Goal: Communication & Community: Answer question/provide support

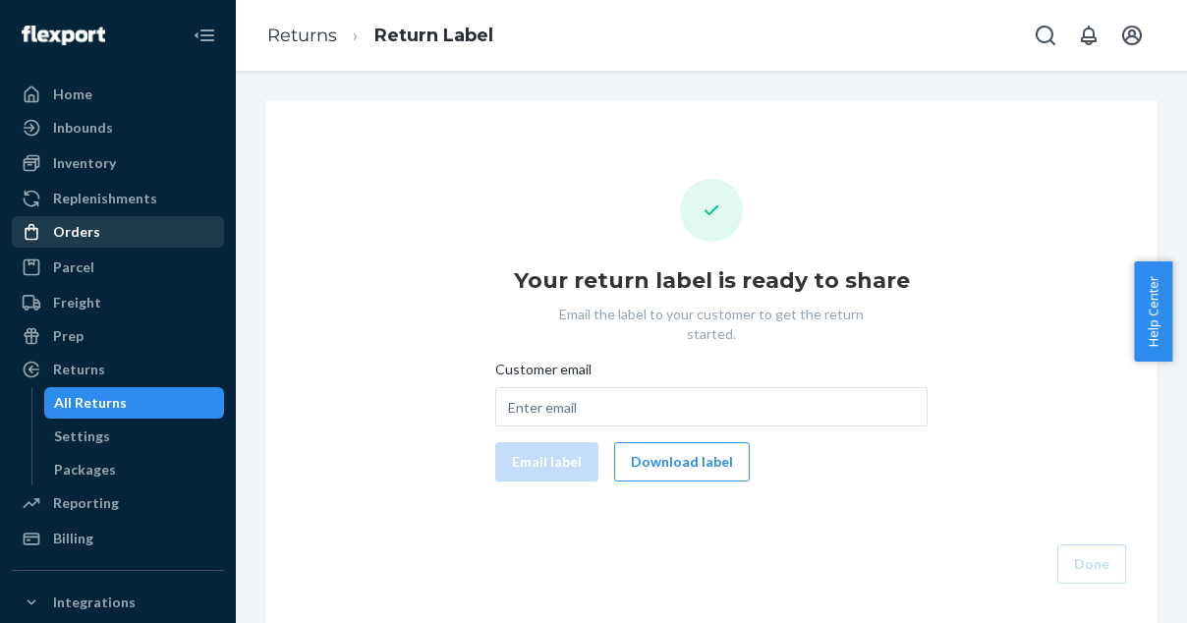
click at [85, 227] on div "Orders" at bounding box center [76, 232] width 47 height 20
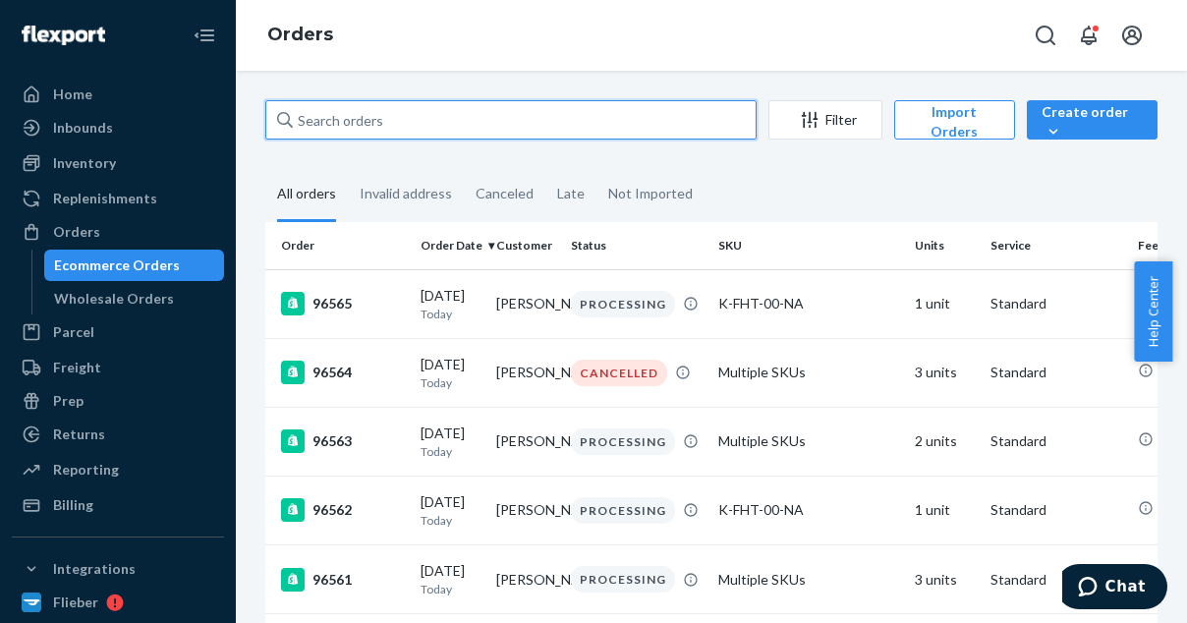
click at [347, 119] on input "text" at bounding box center [510, 119] width 491 height 39
paste input "96206"
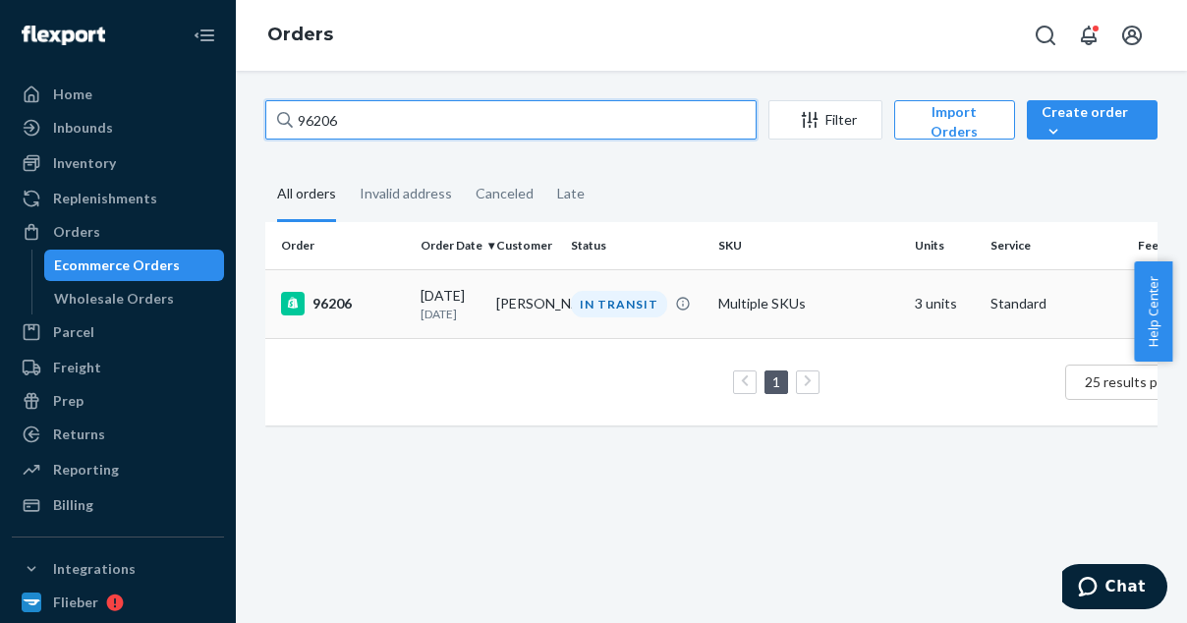
type input "96206"
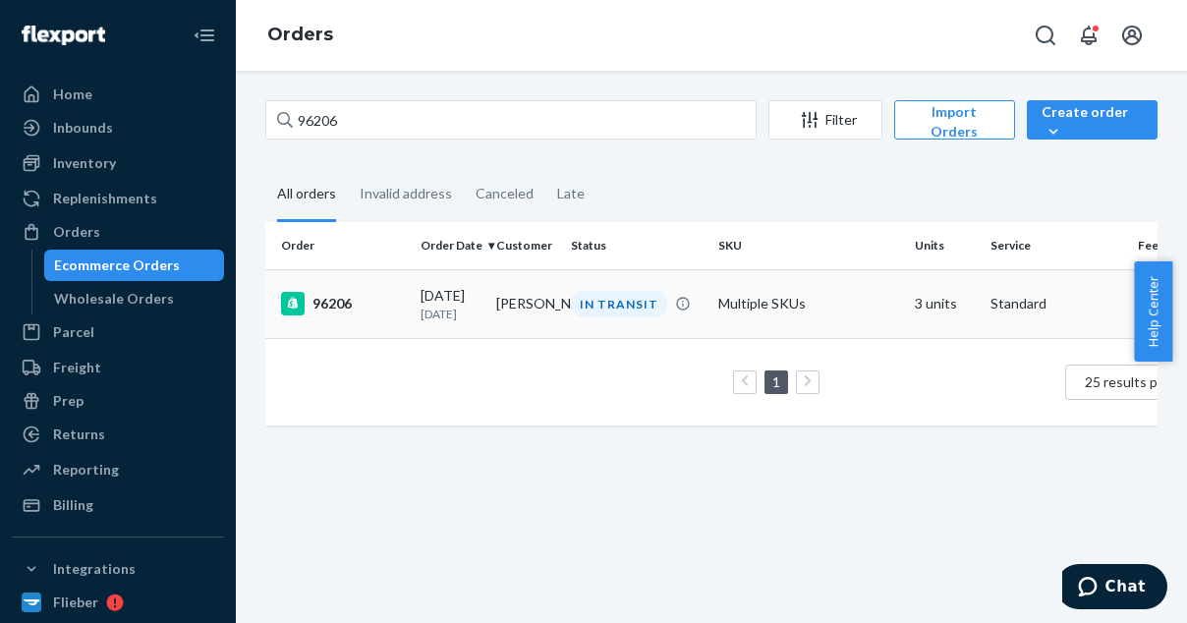
click at [351, 298] on div "96206" at bounding box center [343, 304] width 124 height 24
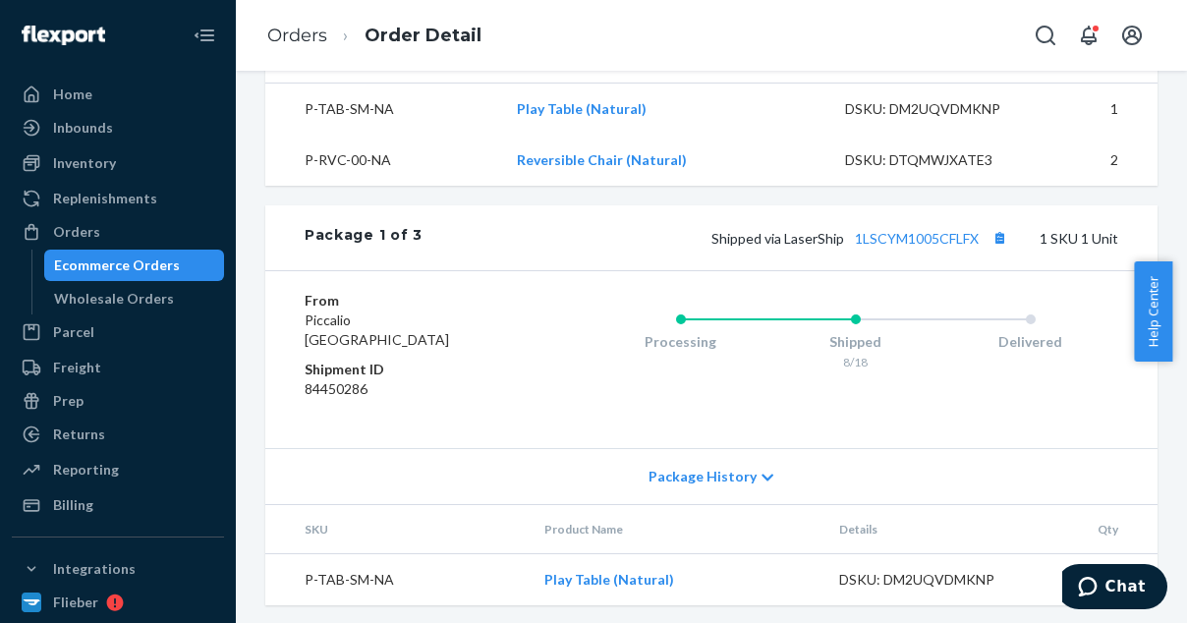
scroll to position [759, 0]
click at [987, 250] on button "Copy tracking number" at bounding box center [1000, 237] width 26 height 26
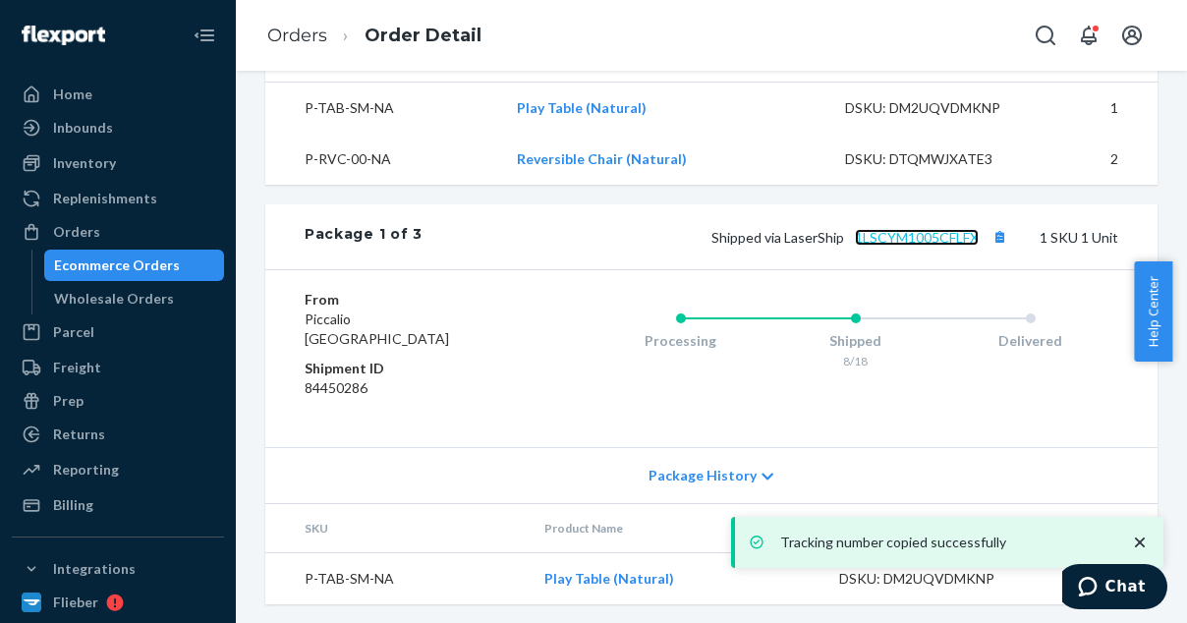
click at [876, 246] on link "1LSCYM1005CFLFX" at bounding box center [917, 237] width 124 height 17
click at [290, 37] on link "Orders" at bounding box center [297, 36] width 60 height 22
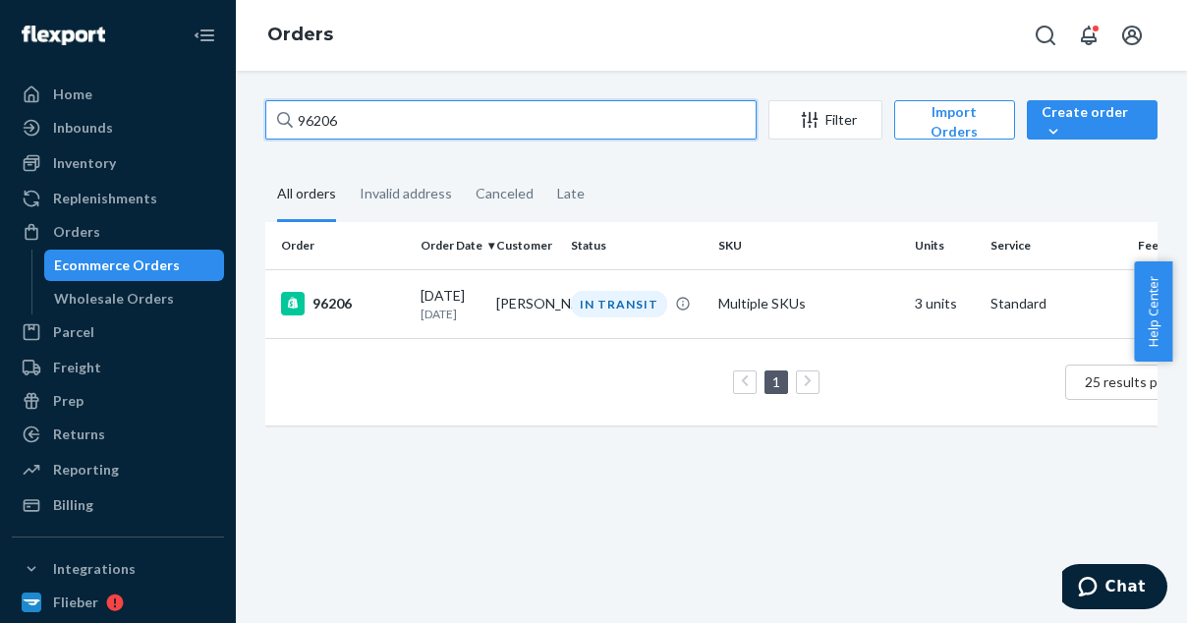
drag, startPoint x: 358, startPoint y: 120, endPoint x: 257, endPoint y: 104, distance: 102.5
click at [257, 104] on div "96206 Filter Import Orders Create order Ecommerce order Removal order All order…" at bounding box center [712, 272] width 922 height 345
paste input "5218"
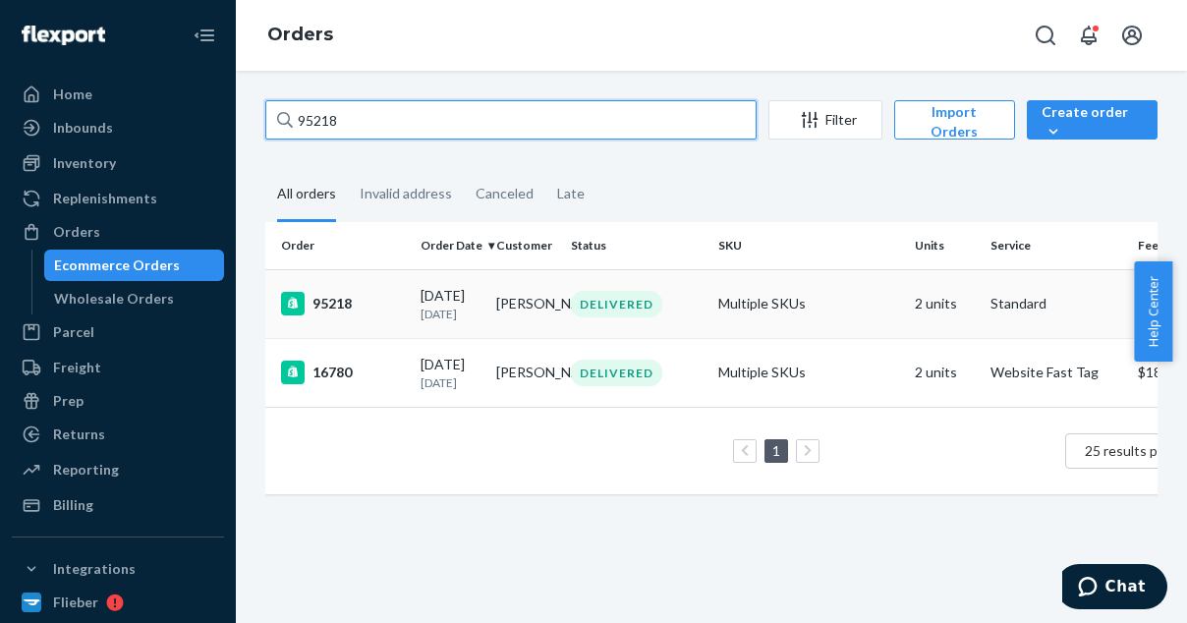
type input "95218"
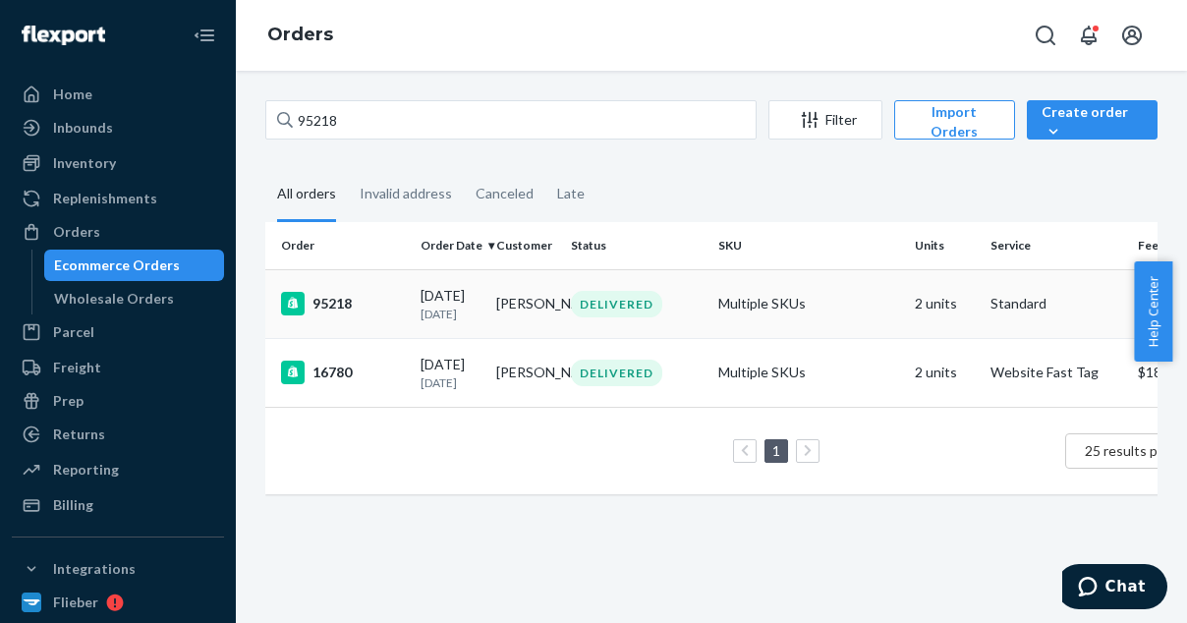
click at [357, 299] on td "95218" at bounding box center [338, 303] width 147 height 69
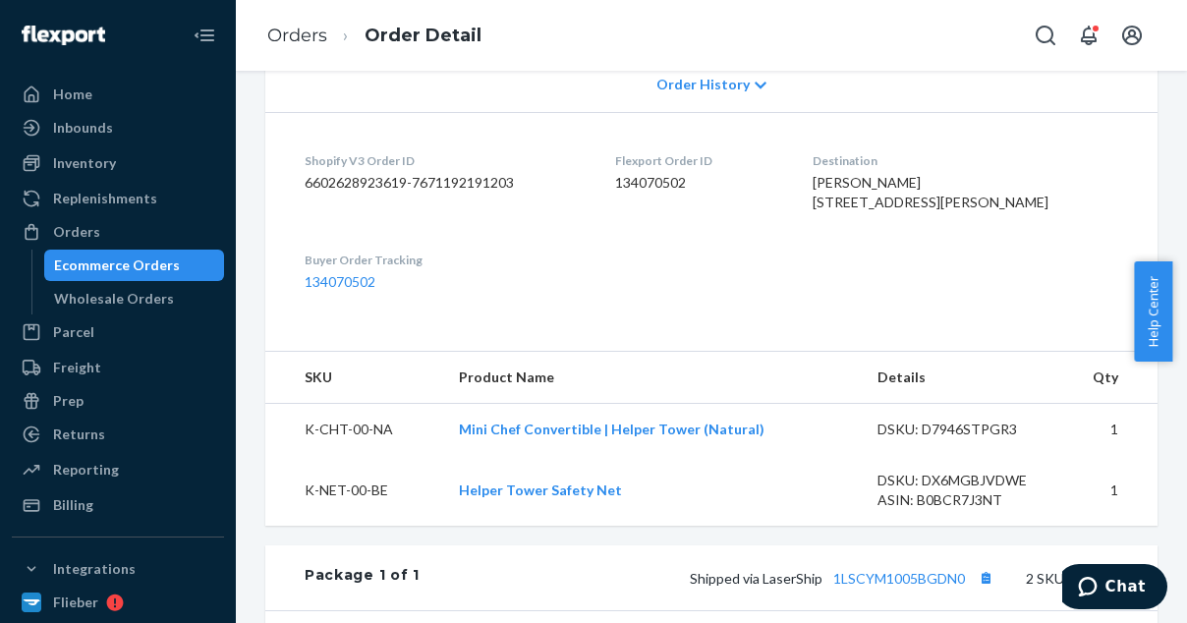
scroll to position [685, 0]
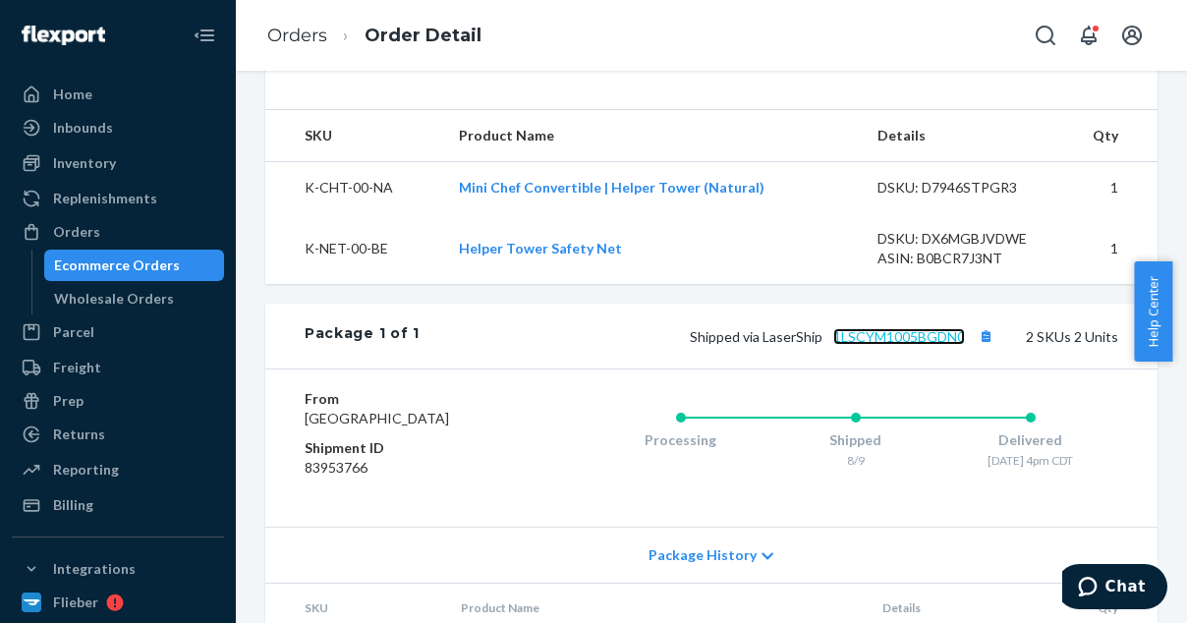
click at [907, 345] on link "1LSCYM1005BGDN0" at bounding box center [900, 336] width 132 height 17
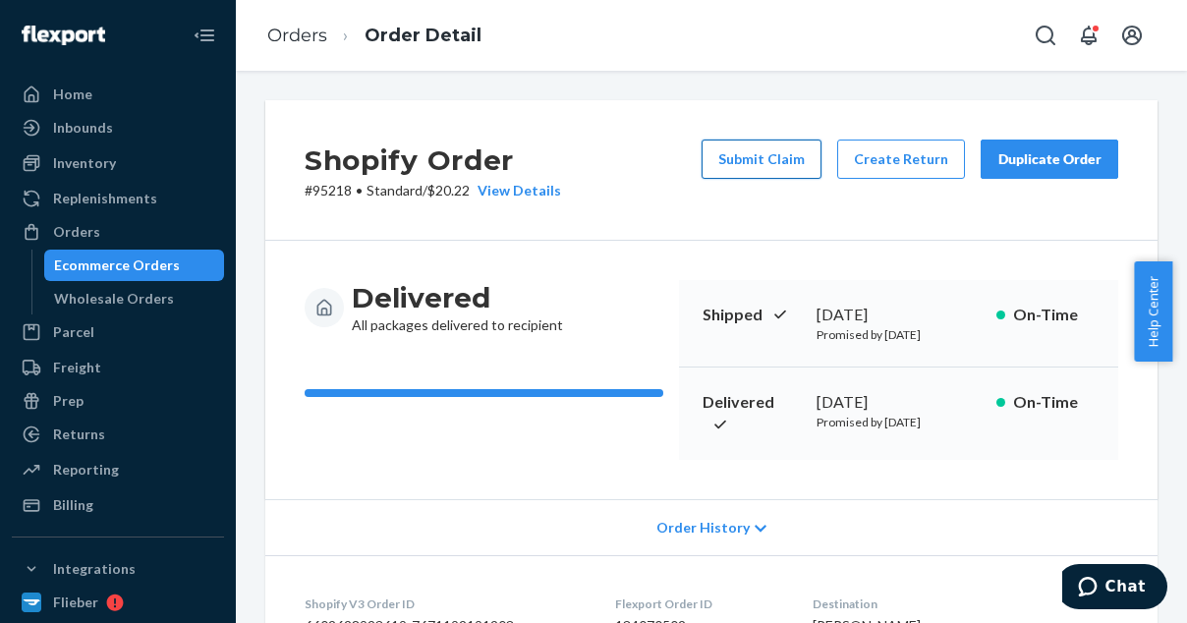
click at [757, 158] on button "Submit Claim" at bounding box center [762, 159] width 120 height 39
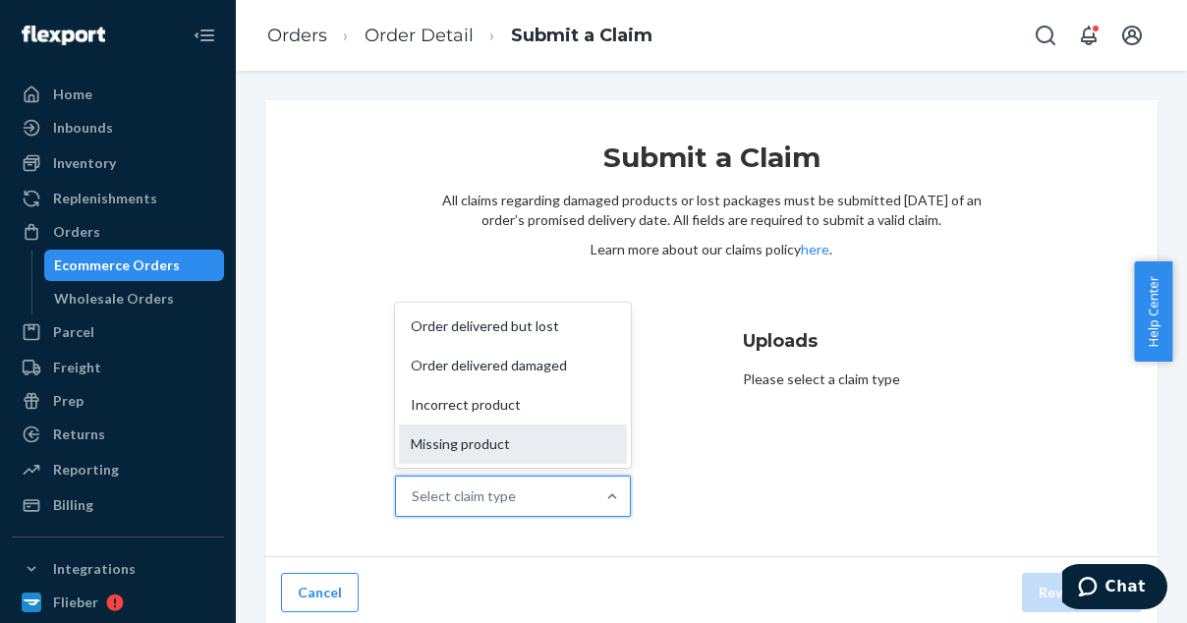
drag, startPoint x: 438, startPoint y: 494, endPoint x: 419, endPoint y: 445, distance: 52.9
click at [419, 445] on div "Missing product" at bounding box center [513, 444] width 228 height 39
click at [414, 487] on input "Why are you submitting a claim? option Missing product focused, 4 of 4. 4 resul…" at bounding box center [413, 497] width 2 height 20
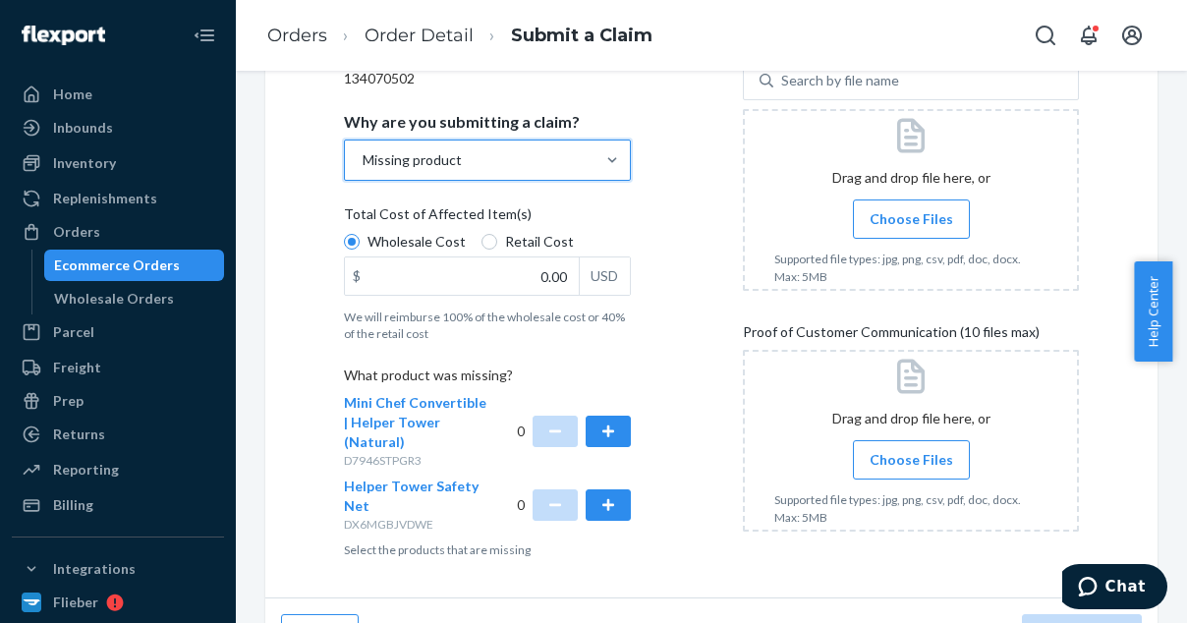
scroll to position [337, 0]
click at [485, 235] on input "Retail Cost" at bounding box center [490, 241] width 16 height 16
radio input "true"
radio input "false"
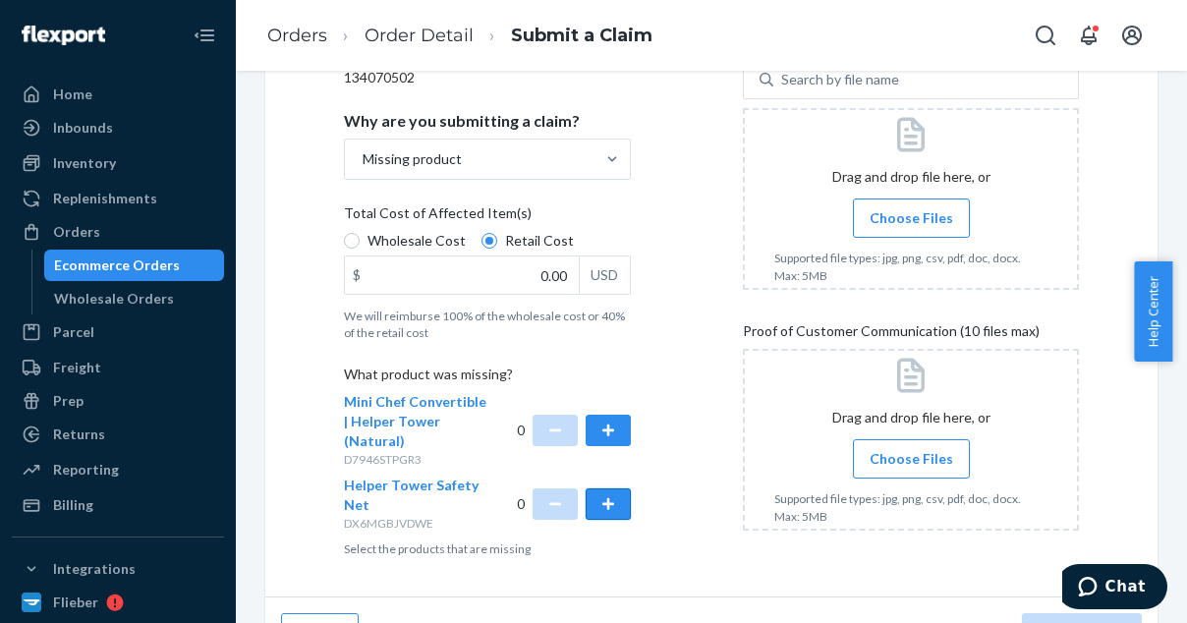
click at [608, 504] on button "button" at bounding box center [608, 504] width 45 height 31
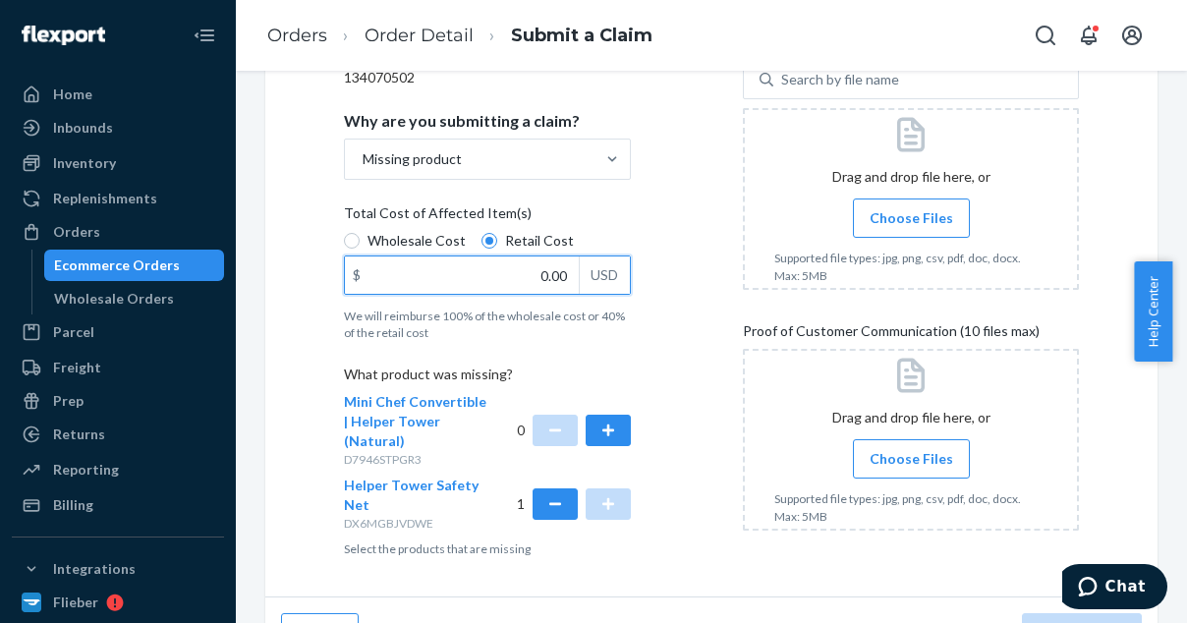
click at [526, 284] on input "0.00" at bounding box center [462, 275] width 234 height 37
type input "34.00"
click at [907, 465] on span "Choose Files" at bounding box center [912, 459] width 84 height 20
click at [911, 465] on input "Choose Files" at bounding box center [911, 459] width 1 height 22
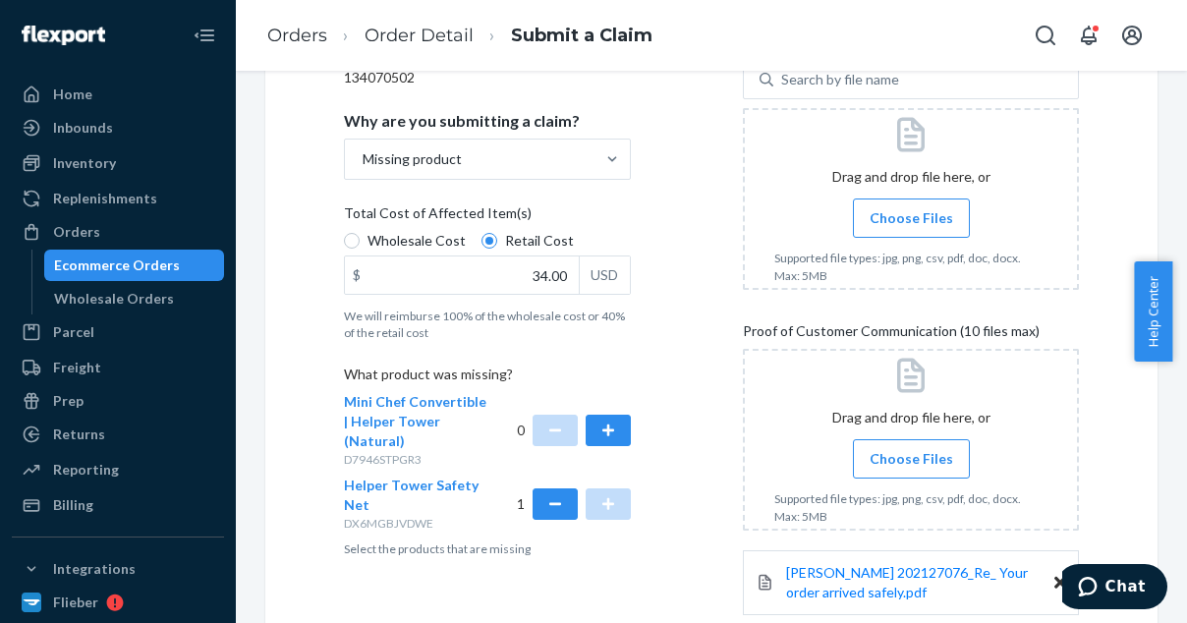
click at [926, 229] on label "Choose Files" at bounding box center [911, 218] width 117 height 39
click at [912, 229] on input "Choose Files" at bounding box center [911, 218] width 1 height 22
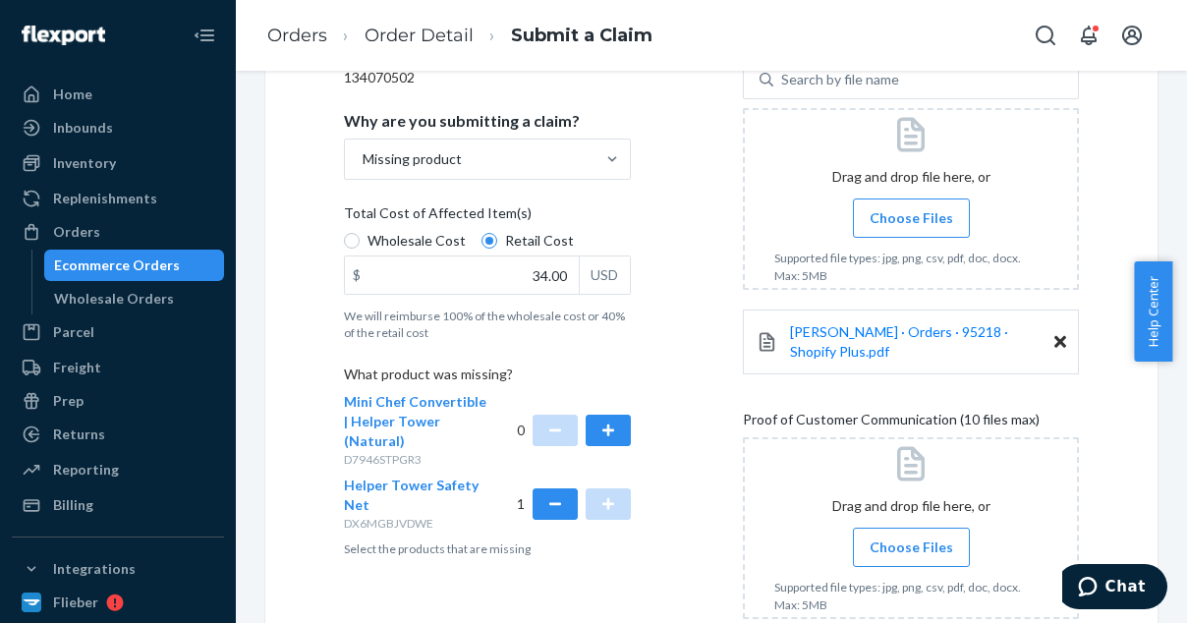
scroll to position [548, 0]
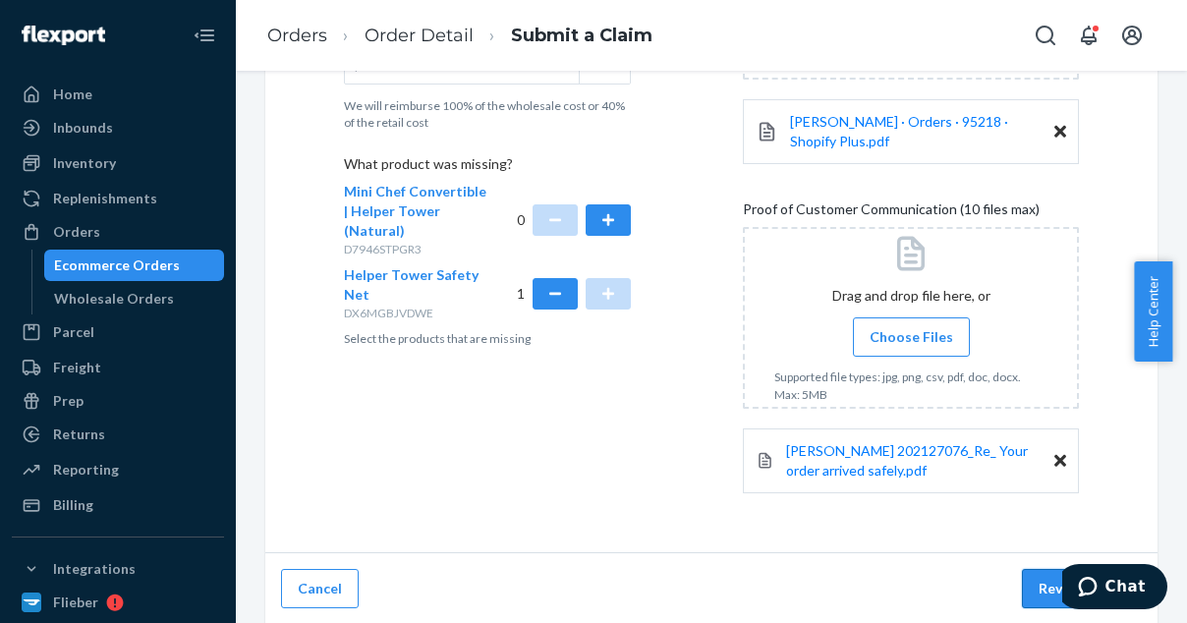
click at [1048, 594] on button "Review Claim" at bounding box center [1082, 588] width 120 height 39
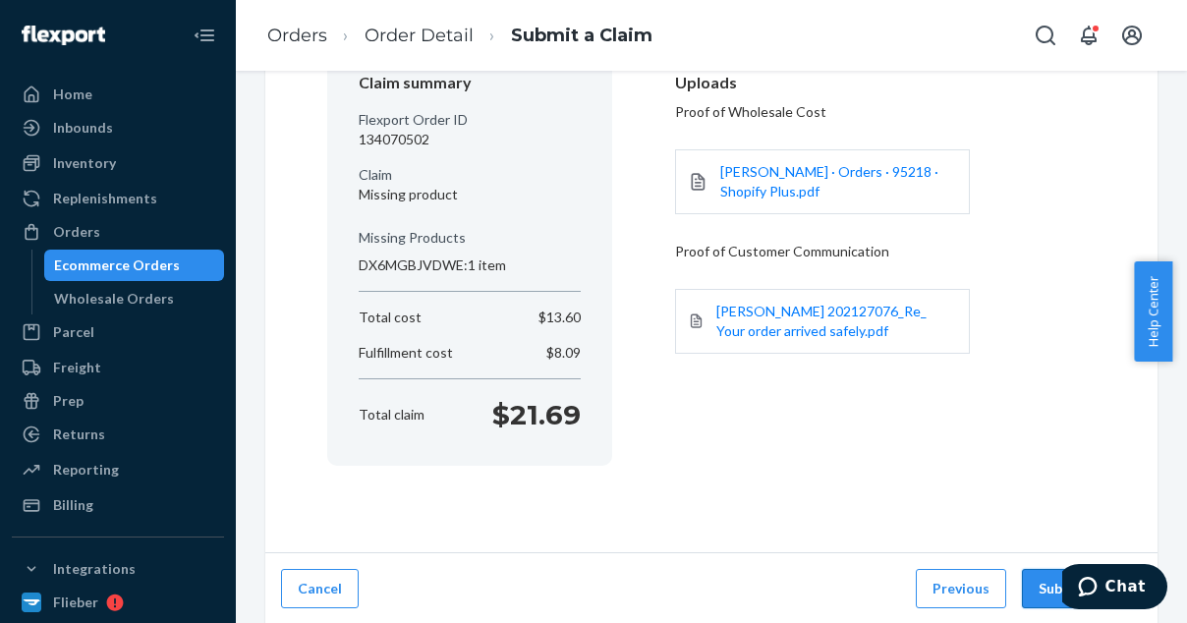
click at [1043, 587] on button "Submit Claim" at bounding box center [1082, 588] width 120 height 39
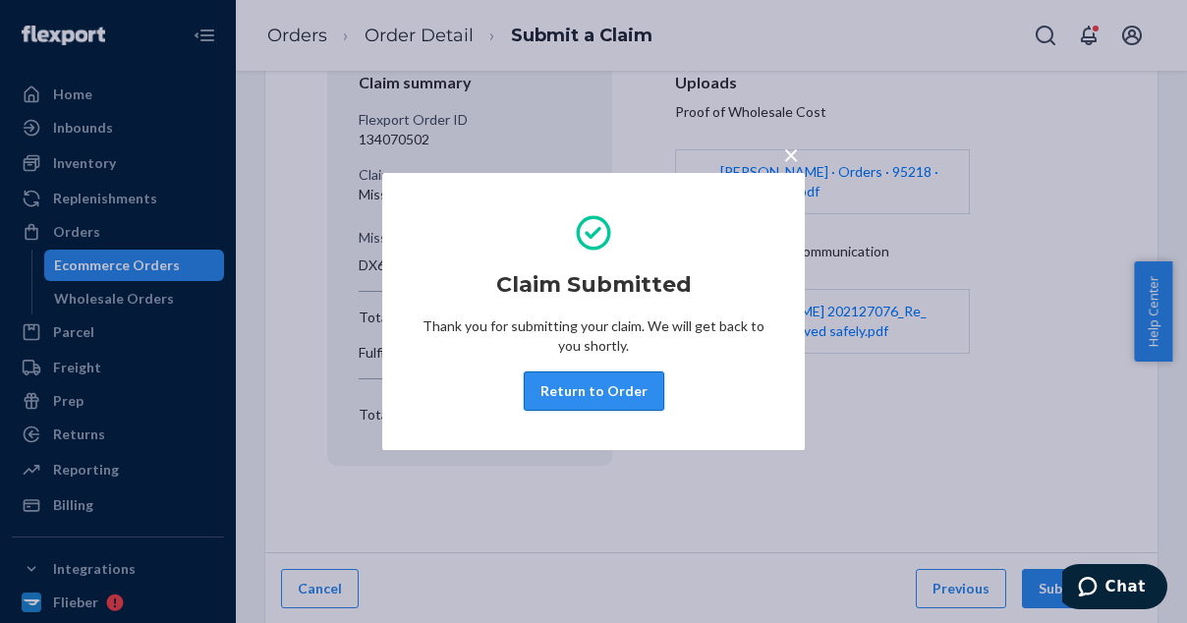
click at [584, 398] on button "Return to Order" at bounding box center [594, 391] width 141 height 39
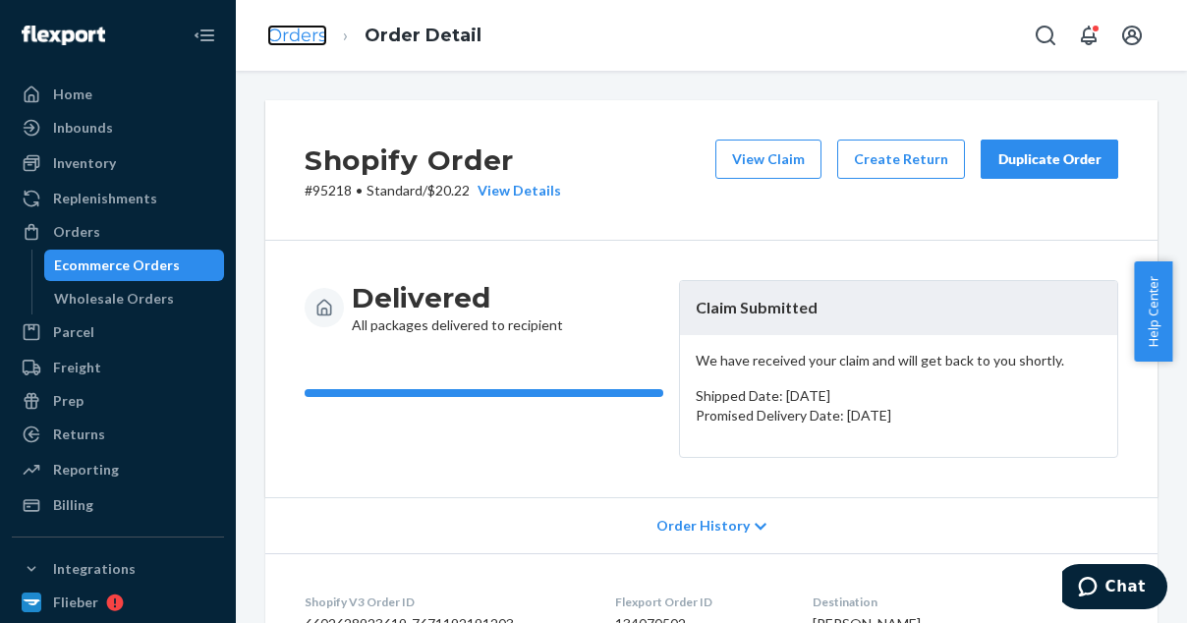
click at [295, 32] on link "Orders" at bounding box center [297, 36] width 60 height 22
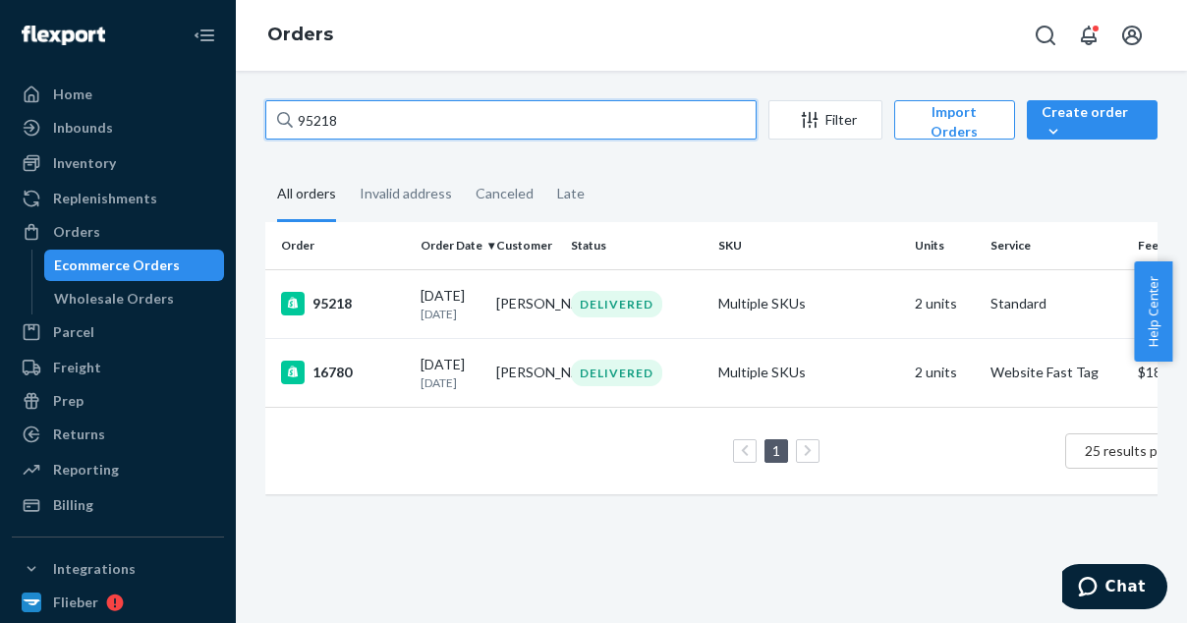
drag, startPoint x: 356, startPoint y: 125, endPoint x: 261, endPoint y: 115, distance: 94.9
click at [261, 115] on div "95218 Filter Import Orders Create order Ecommerce order Removal order All order…" at bounding box center [712, 307] width 922 height 414
paste input "87597"
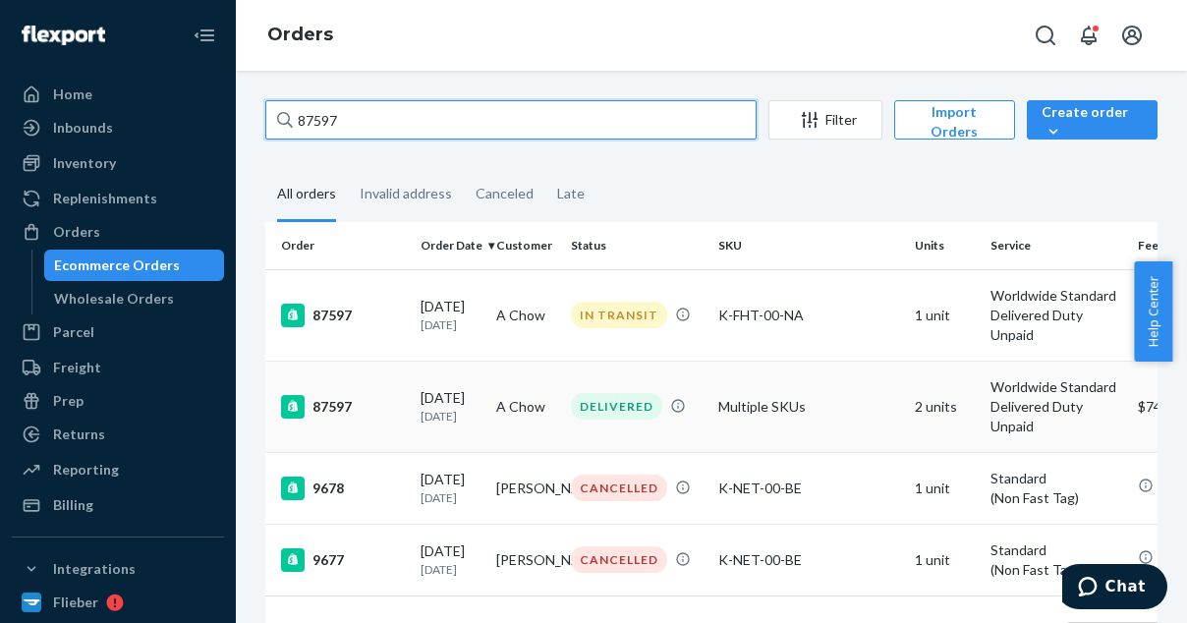
type input "87597"
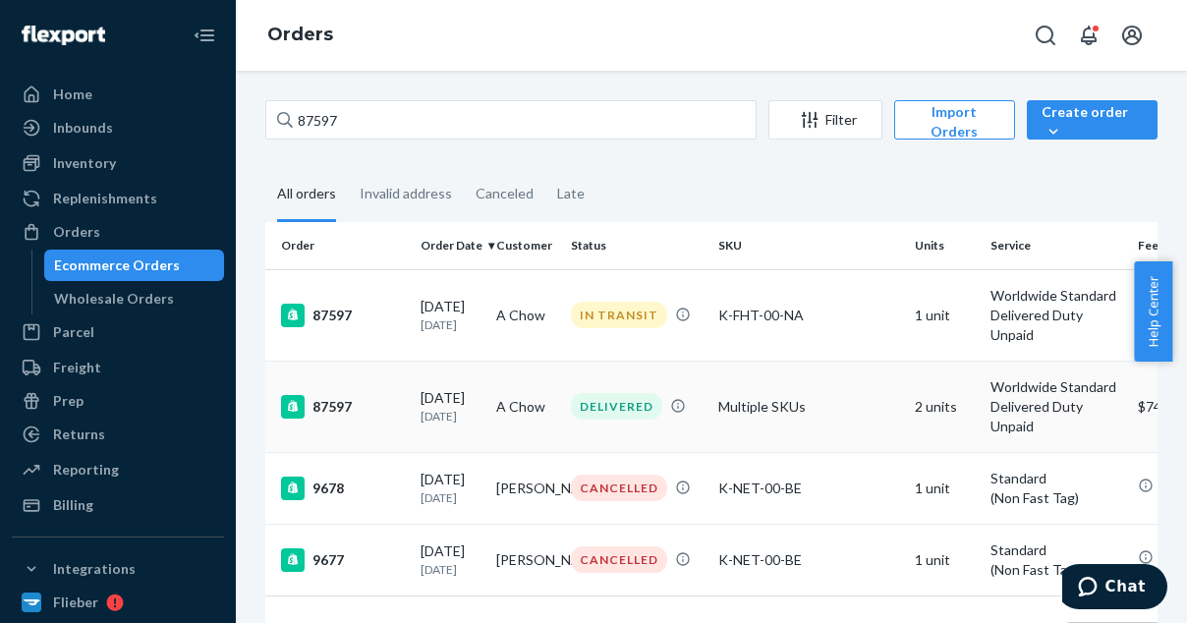
click at [339, 404] on div "87597" at bounding box center [343, 407] width 124 height 24
click at [370, 316] on div "87597" at bounding box center [343, 316] width 124 height 24
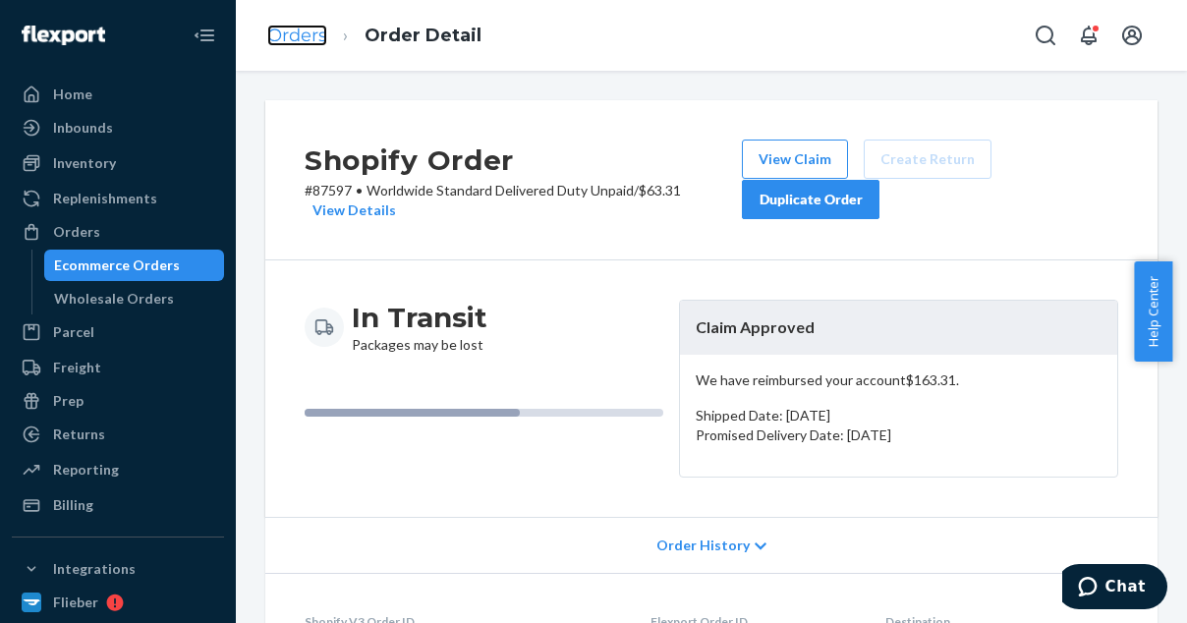
click at [294, 34] on link "Orders" at bounding box center [297, 36] width 60 height 22
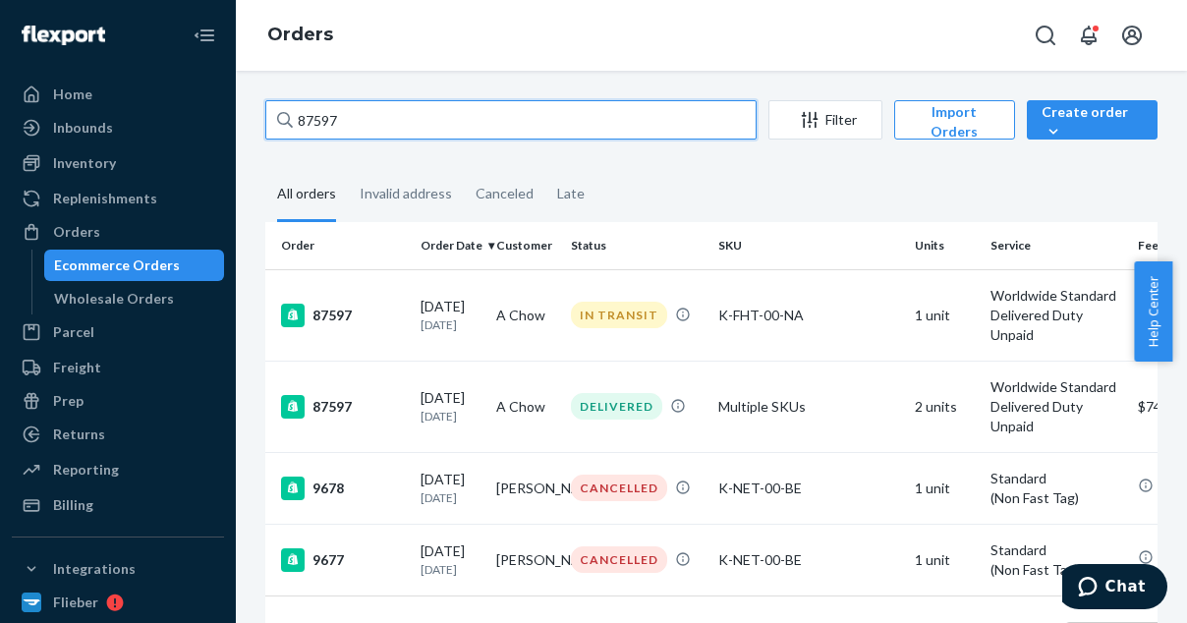
drag, startPoint x: 366, startPoint y: 118, endPoint x: 275, endPoint y: 110, distance: 90.8
click at [275, 110] on input "87597" at bounding box center [510, 119] width 491 height 39
paste input "95406"
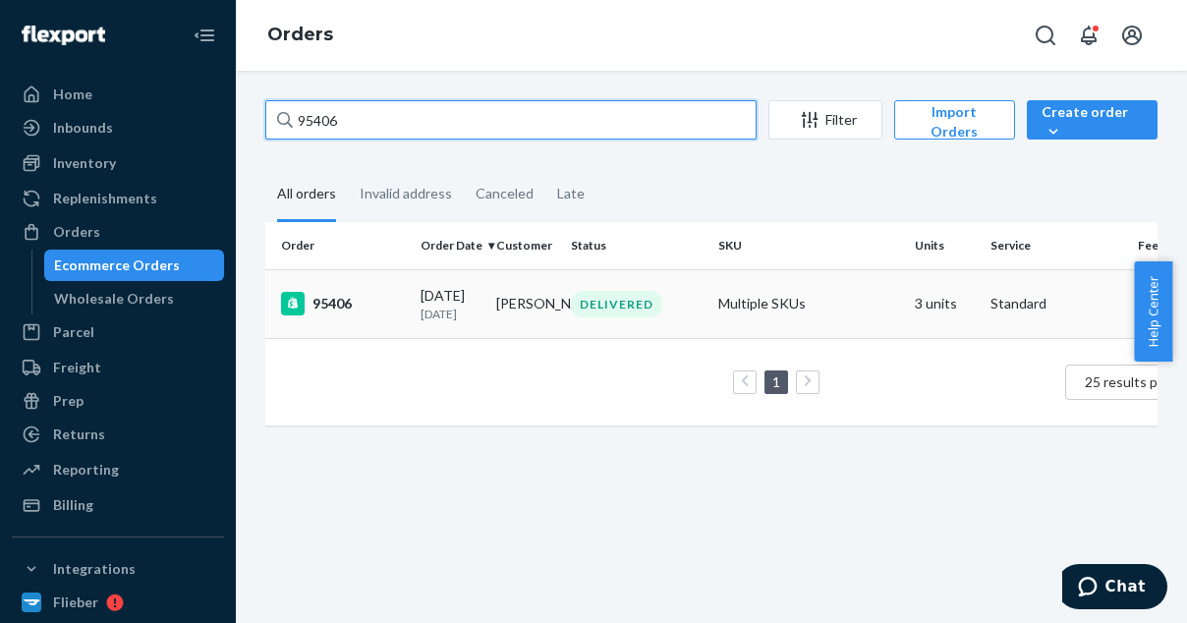
type input "95406"
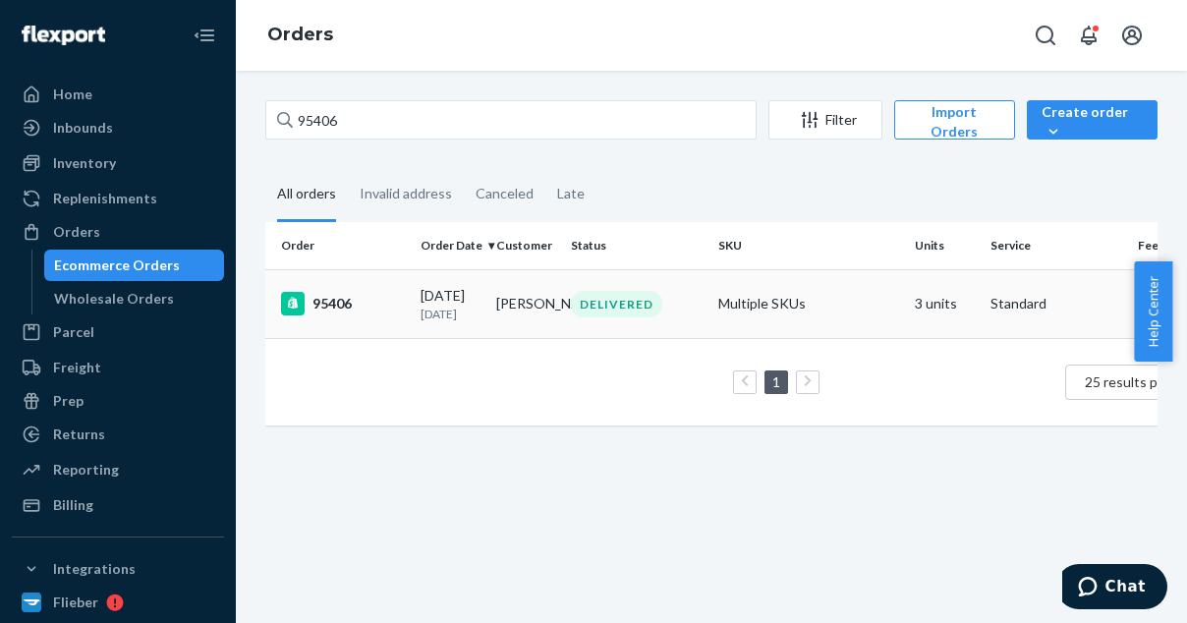
click at [353, 309] on div "95406" at bounding box center [343, 304] width 124 height 24
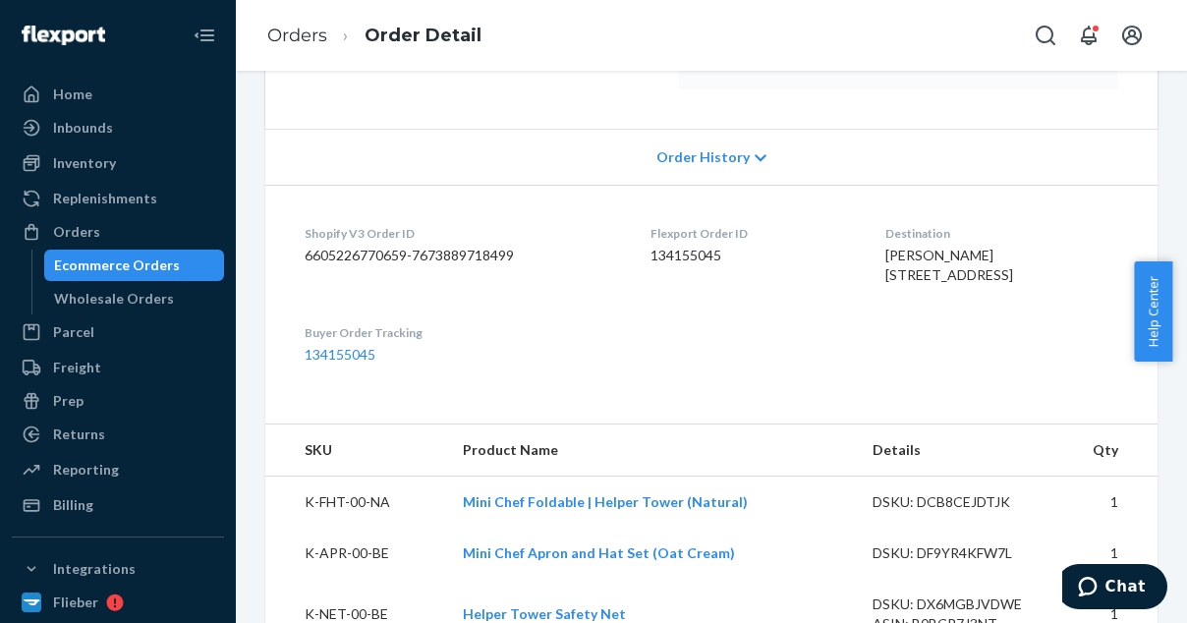
scroll to position [373, 0]
drag, startPoint x: 729, startPoint y: 243, endPoint x: 644, endPoint y: 247, distance: 85.6
click at [651, 247] on dd "134155045" at bounding box center [752, 254] width 202 height 20
copy dd "134155045"
drag, startPoint x: 1108, startPoint y: 589, endPoint x: 1130, endPoint y: 591, distance: 22.7
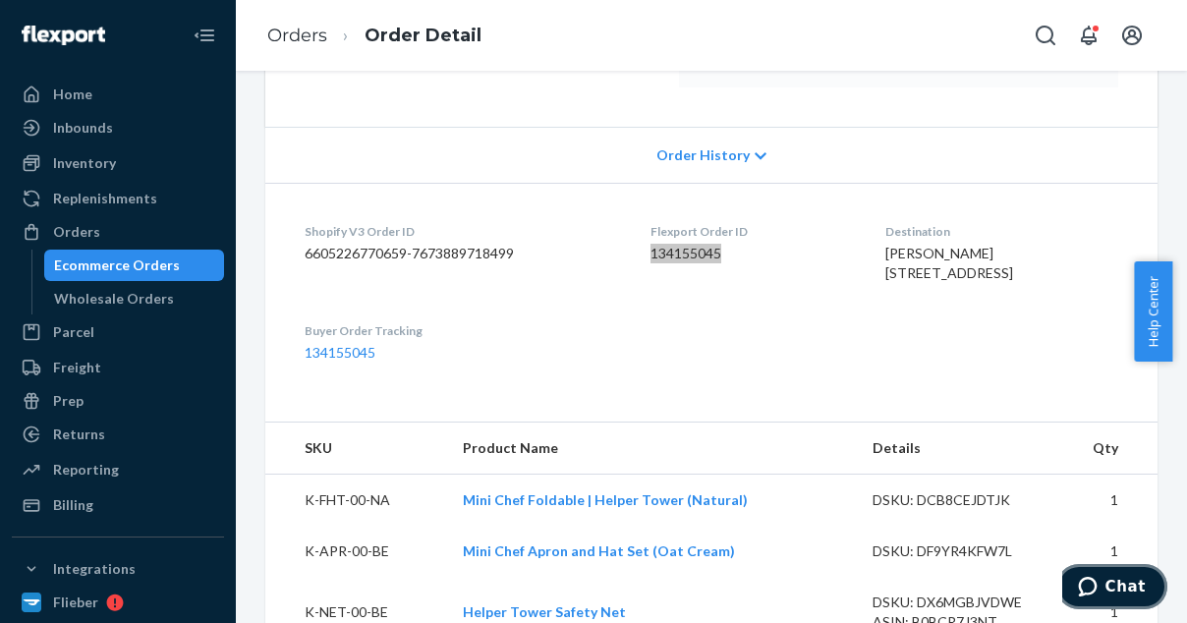
drag, startPoint x: 1130, startPoint y: 591, endPoint x: 1144, endPoint y: 591, distance: 13.8
click at [1144, 591] on span "Chat" at bounding box center [1126, 587] width 40 height 18
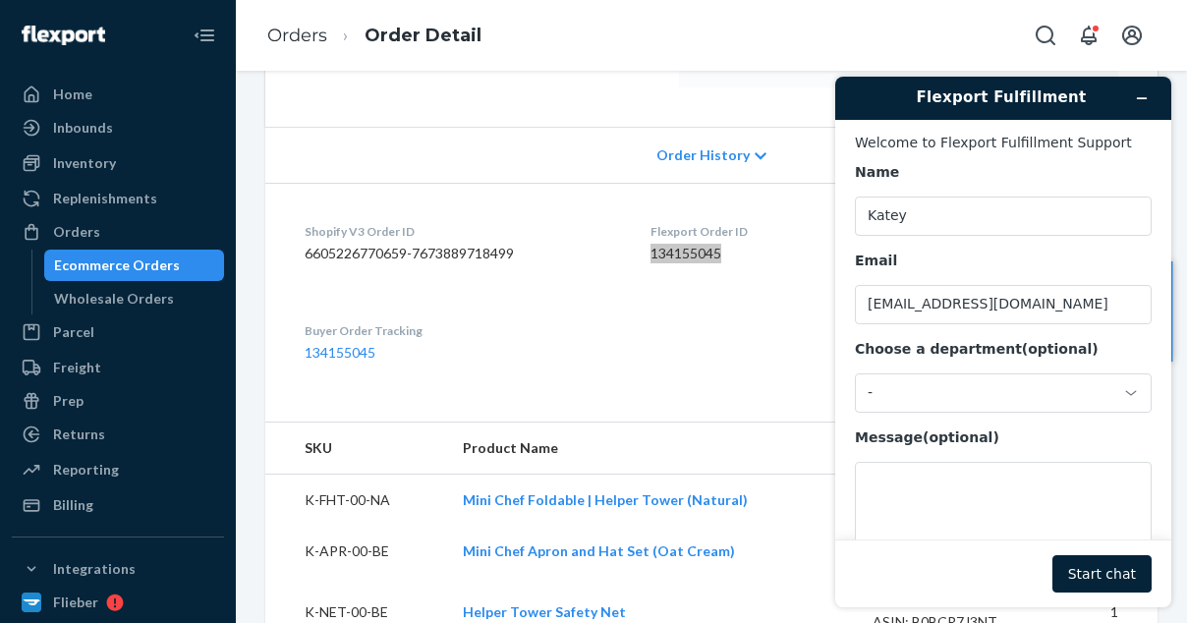
scroll to position [0, 0]
click at [924, 483] on textarea "Message (optional)" at bounding box center [1003, 517] width 297 height 110
paste textarea "134155045"
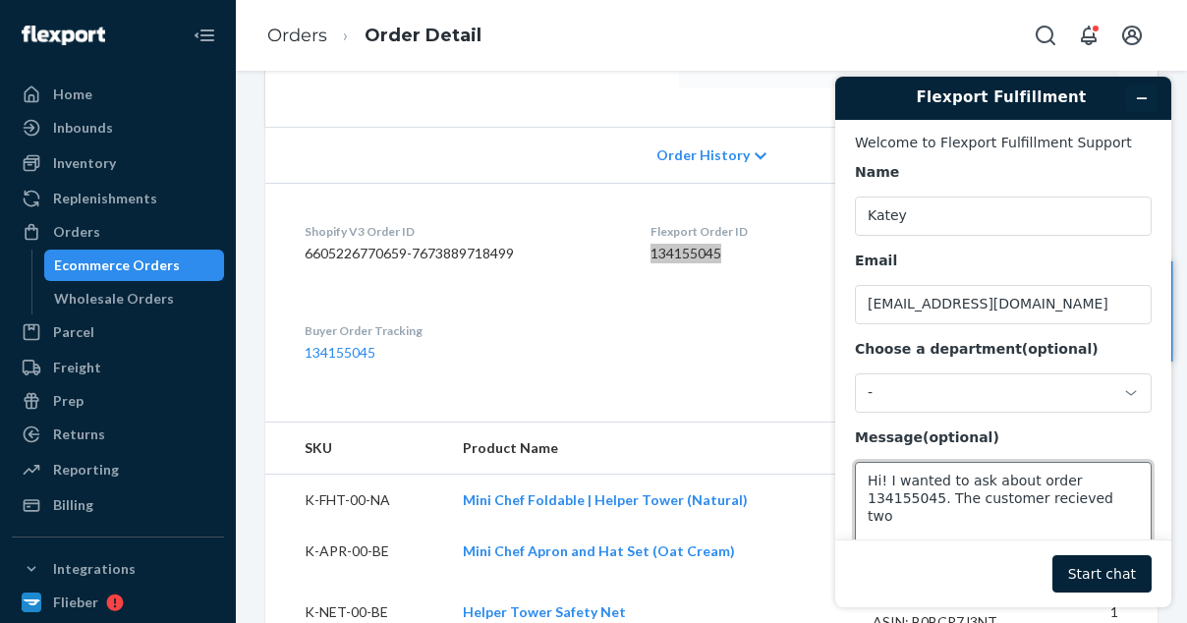
type textarea "Hi! I wanted to ask about order 134155045. The customer recieved two"
click at [1144, 91] on icon "Minimize widget" at bounding box center [1142, 98] width 14 height 14
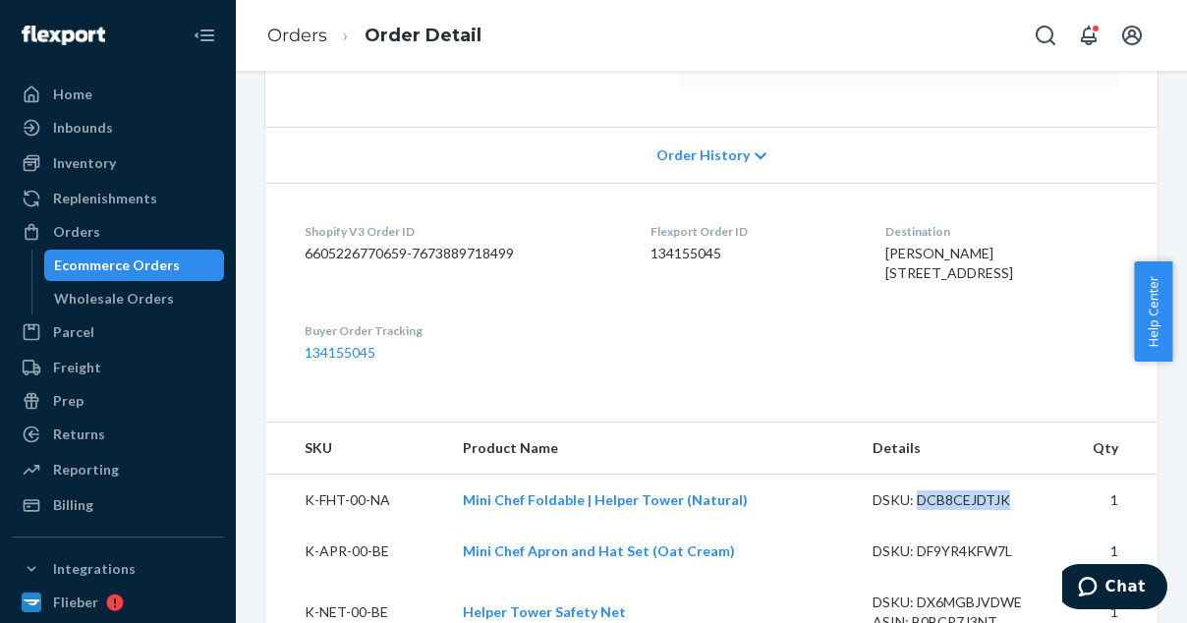
drag, startPoint x: 996, startPoint y: 536, endPoint x: 908, endPoint y: 536, distance: 87.5
click at [908, 510] on div "DSKU: DCB8CEJDTJK" at bounding box center [955, 501] width 165 height 20
copy div "DCB8CEJDTJK"
click at [1123, 593] on span "Chat" at bounding box center [1126, 587] width 40 height 18
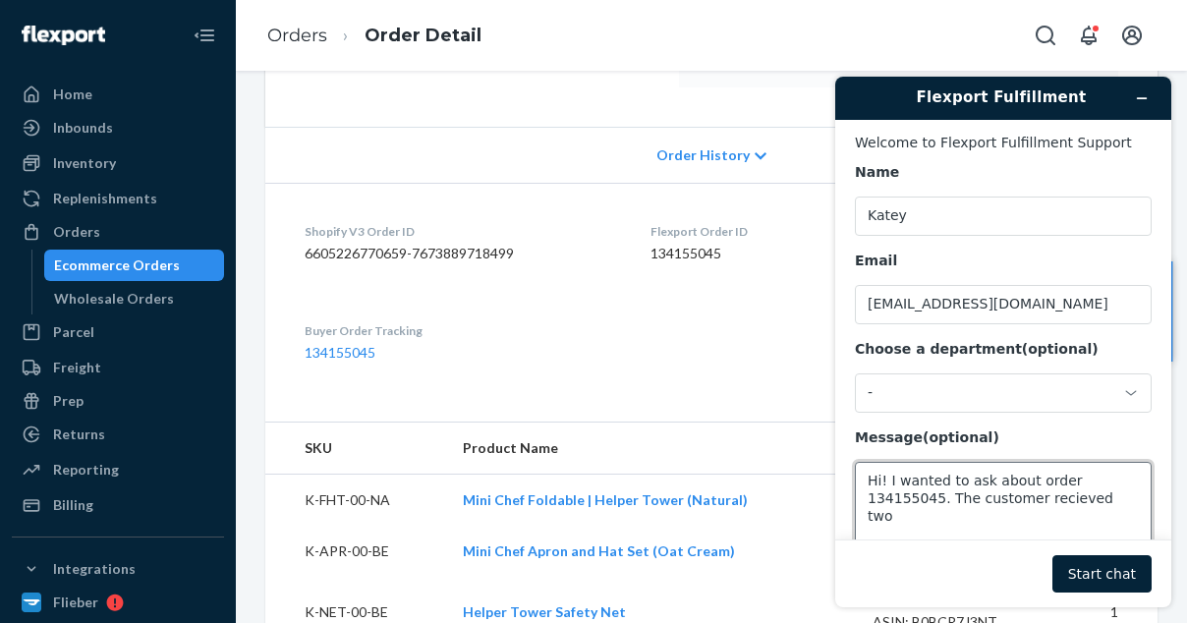
click at [1038, 507] on textarea "Hi! I wanted to ask about order 134155045. The customer recieved two" at bounding box center [1003, 517] width 297 height 110
paste textarea "DCB8CEJDTJK"
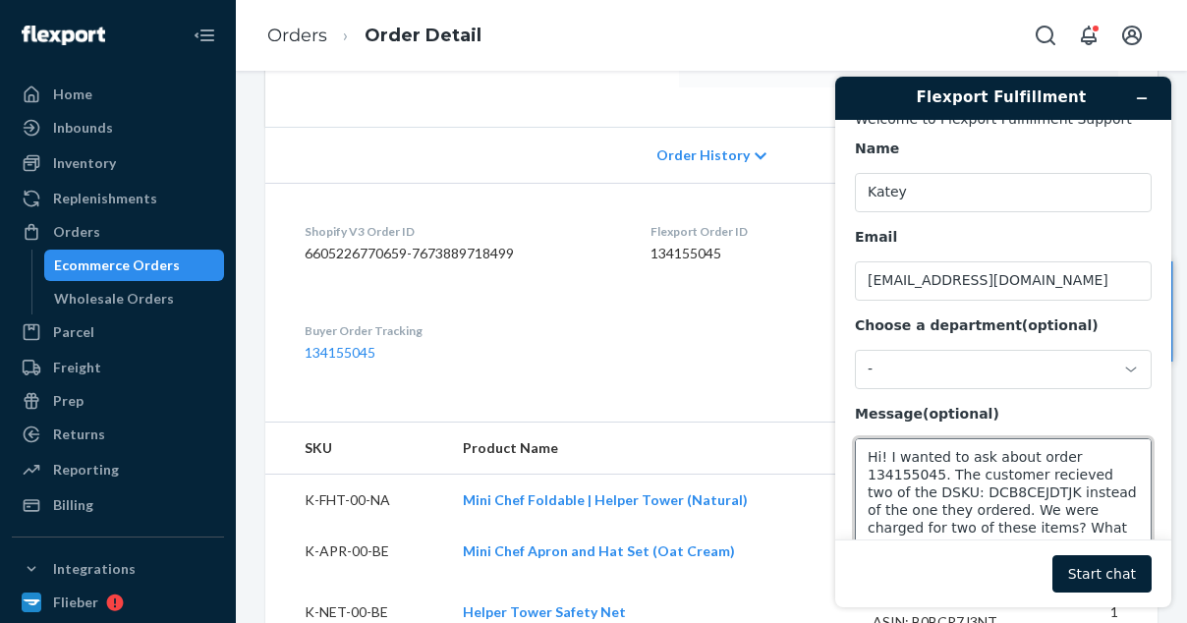
scroll to position [33, 0]
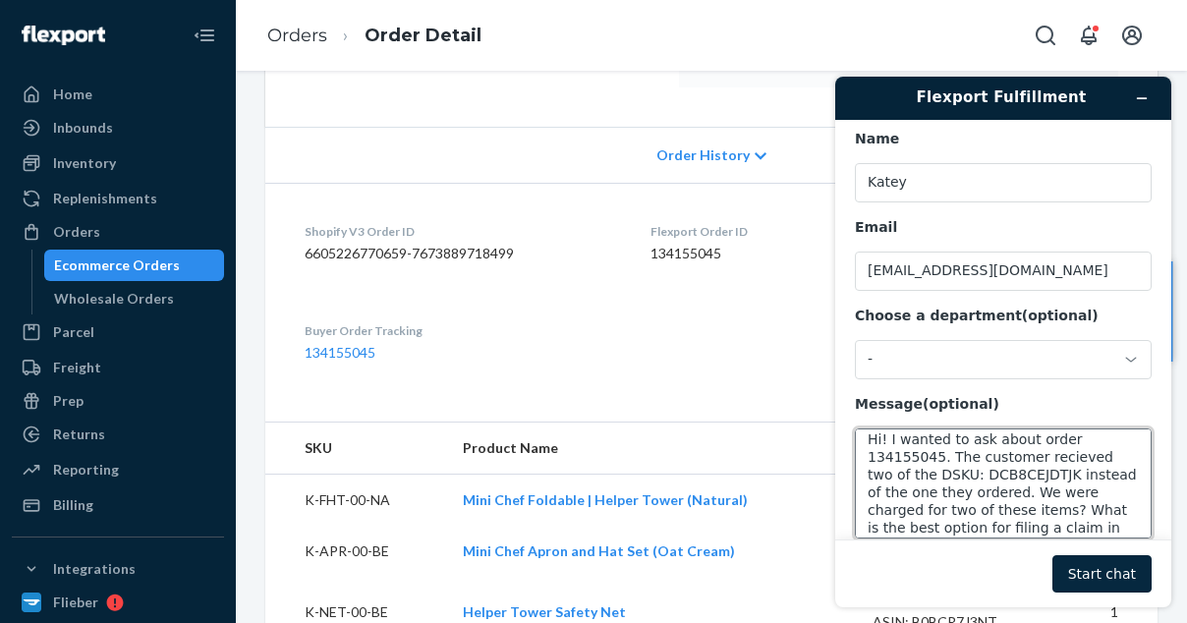
type textarea "Hi! I wanted to ask about order 134155045. The customer recieved two of the DSK…"
click at [1105, 580] on button "Start chat" at bounding box center [1102, 573] width 99 height 37
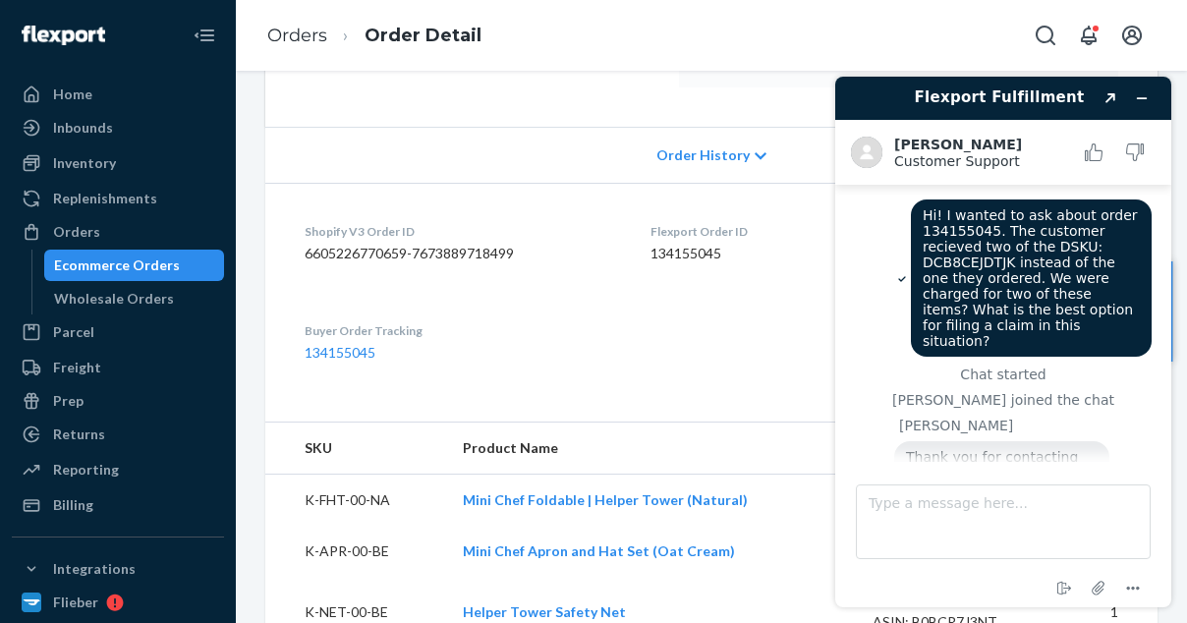
scroll to position [75, 0]
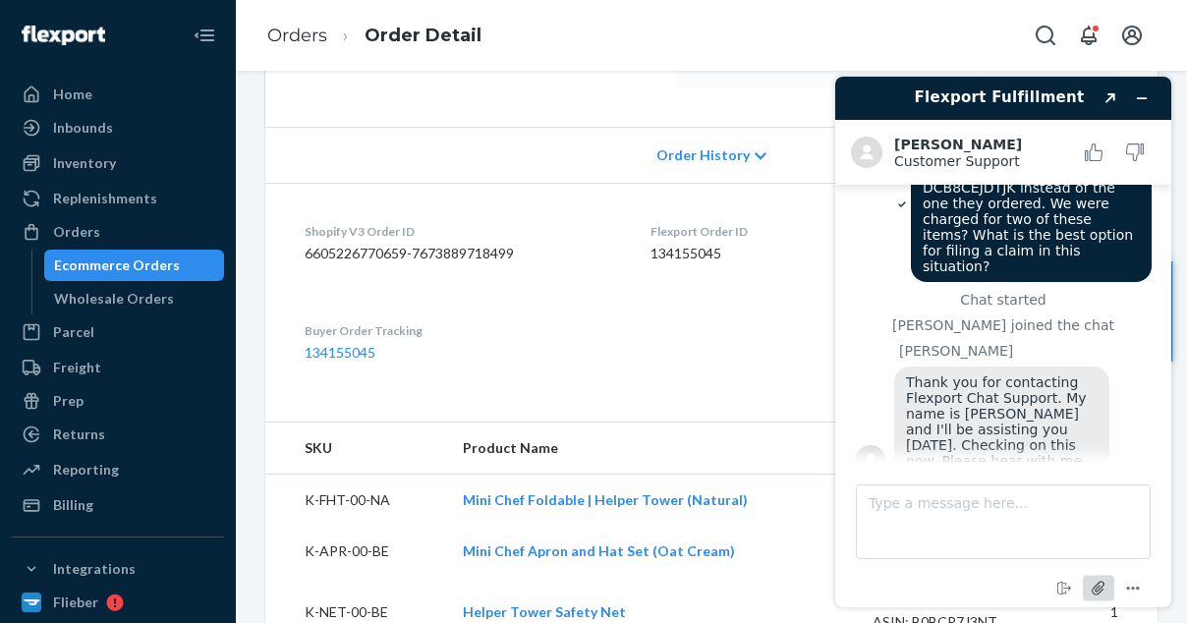
click at [1093, 585] on icon "Attach file" at bounding box center [1099, 588] width 36 height 36
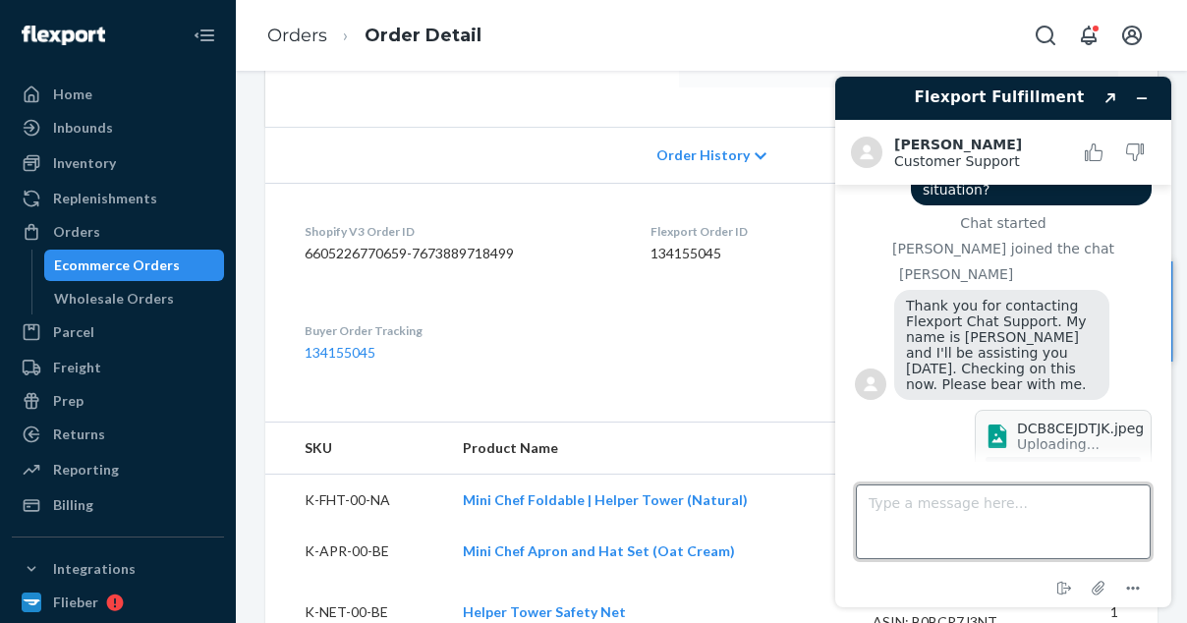
click at [898, 524] on textarea "Type a message here..." at bounding box center [1003, 522] width 295 height 75
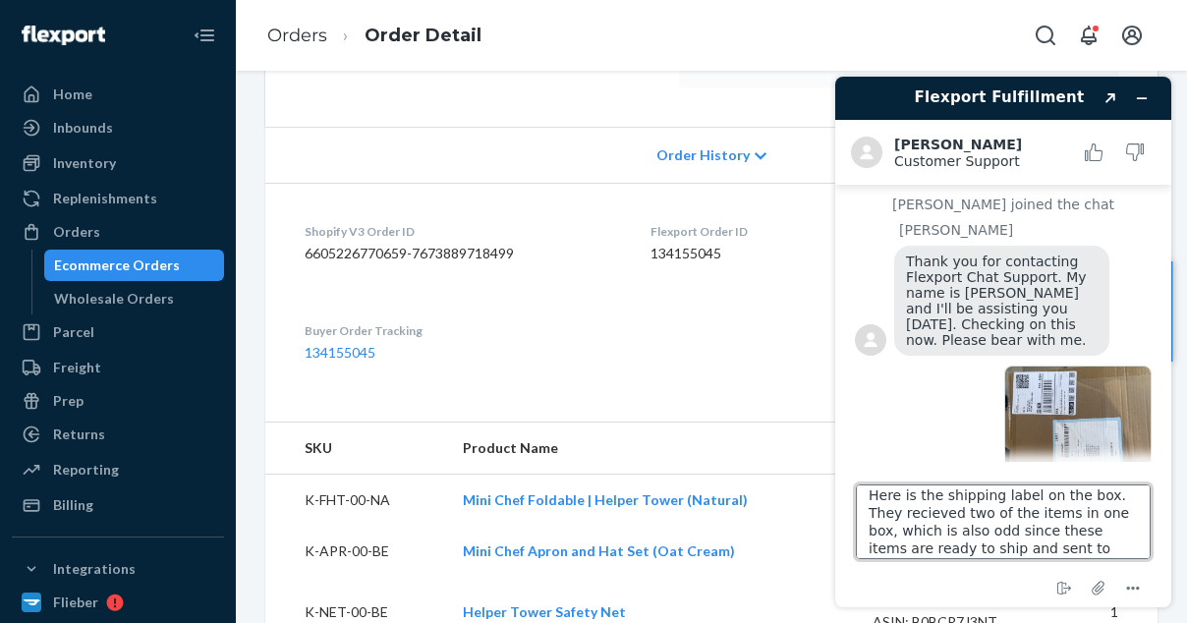
scroll to position [26, 0]
type textarea "Here is the shipping label on the box. They recieved two of the items in one bo…"
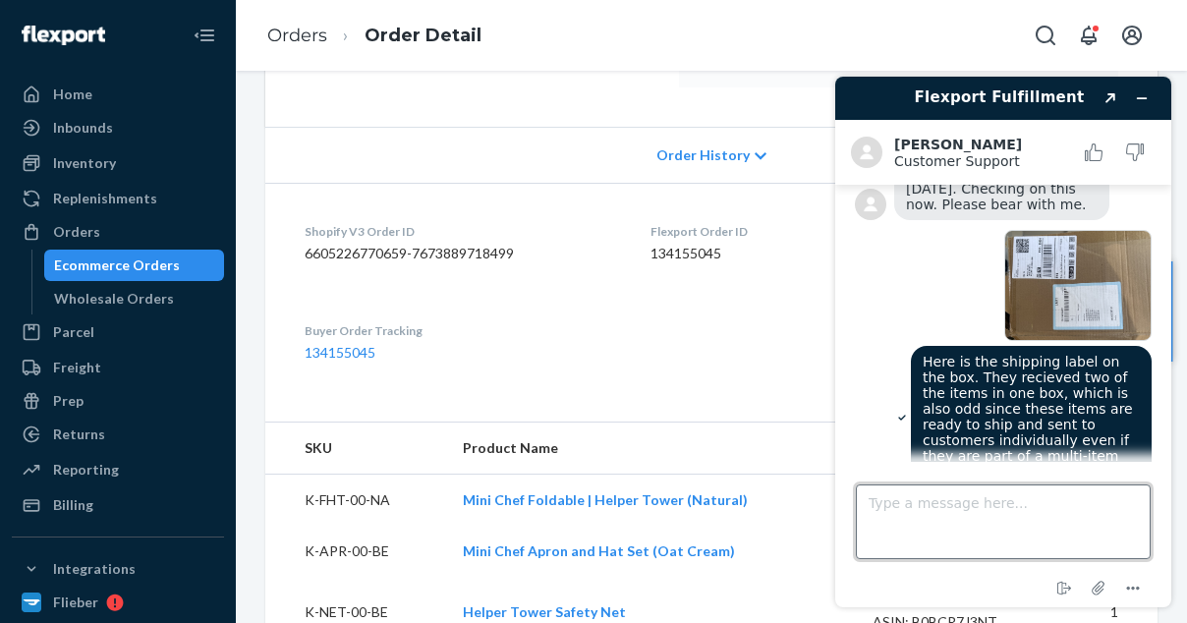
scroll to position [444, 0]
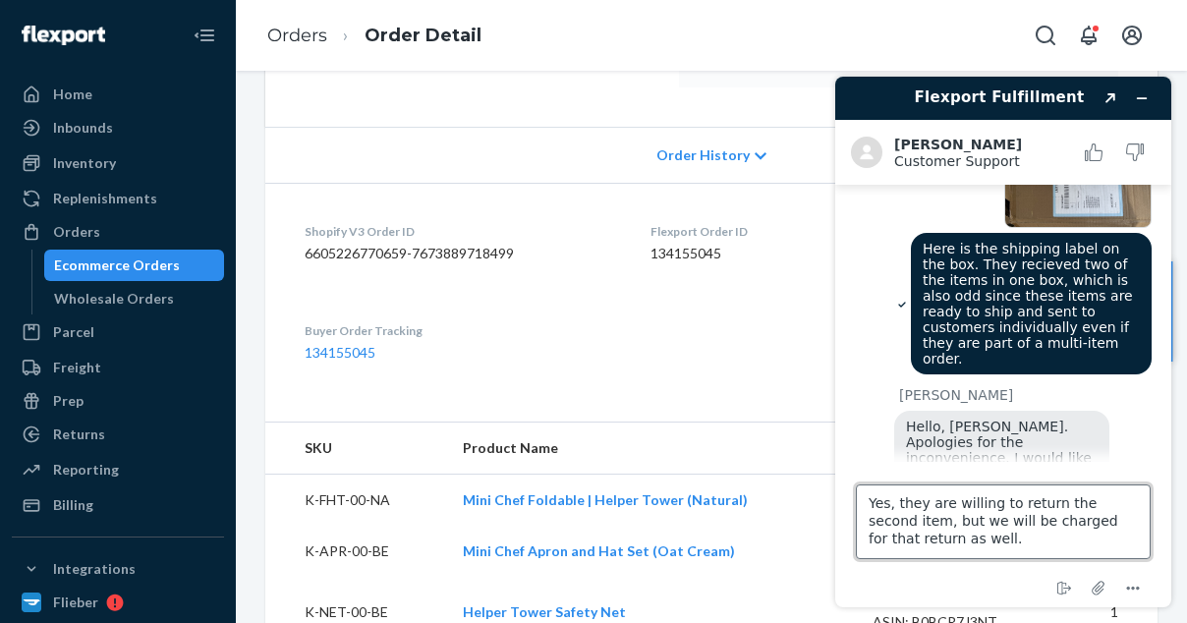
type textarea "Yes, they are willing to return the second item, but we will be charged for tha…"
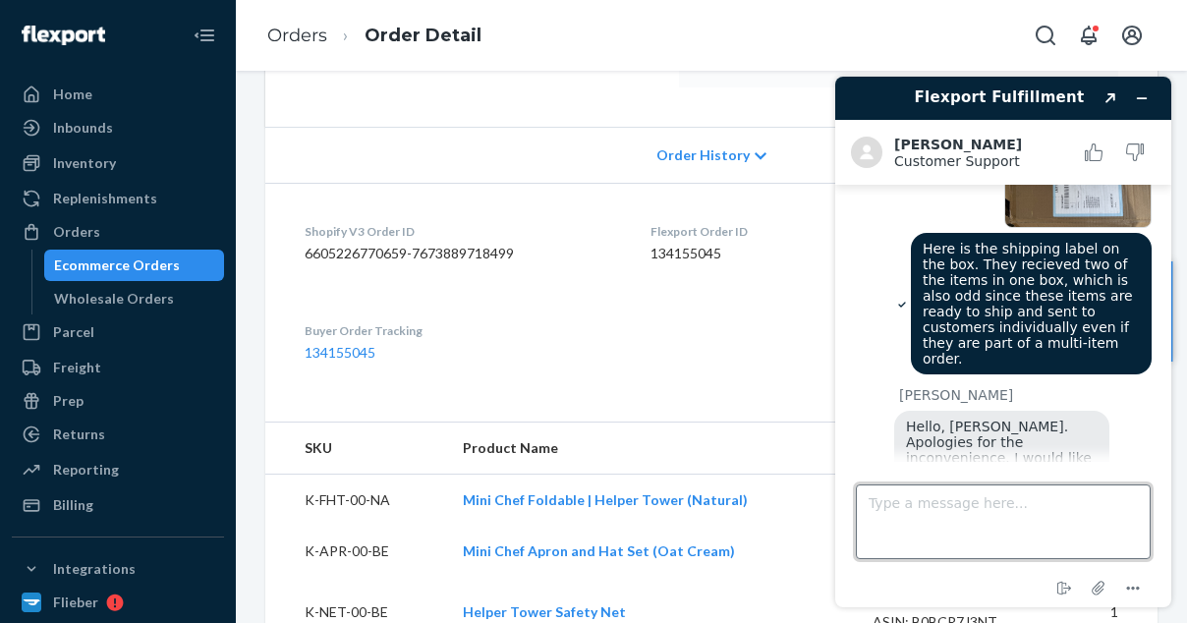
scroll to position [517, 0]
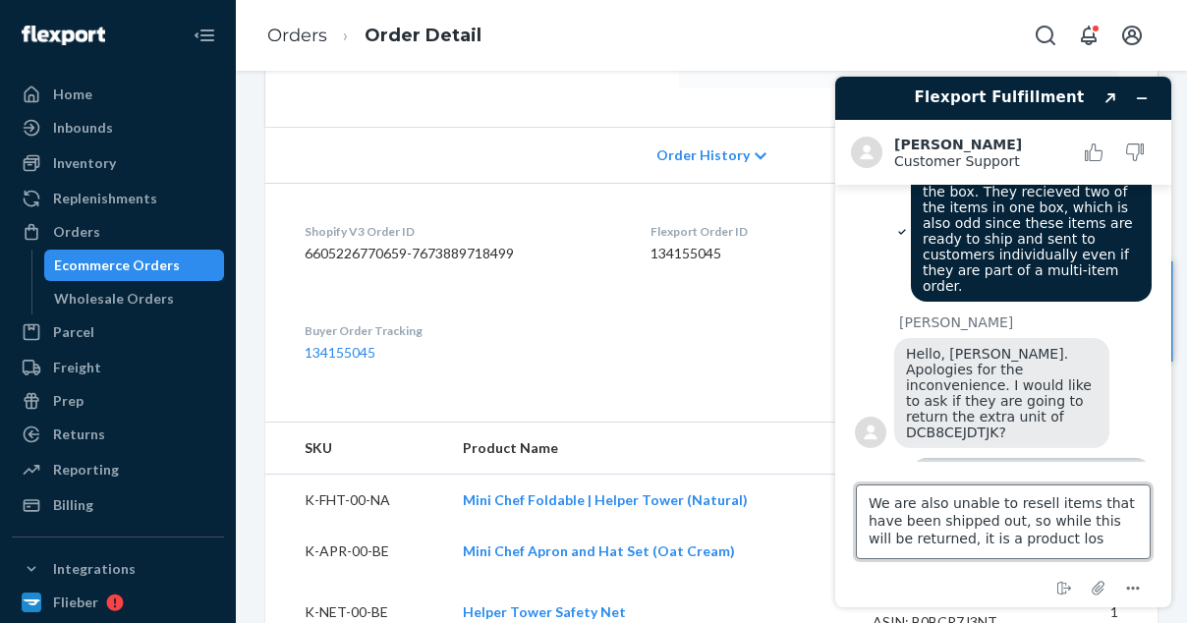
type textarea "We are also unable to resell items that have been shipped out, so while this wi…"
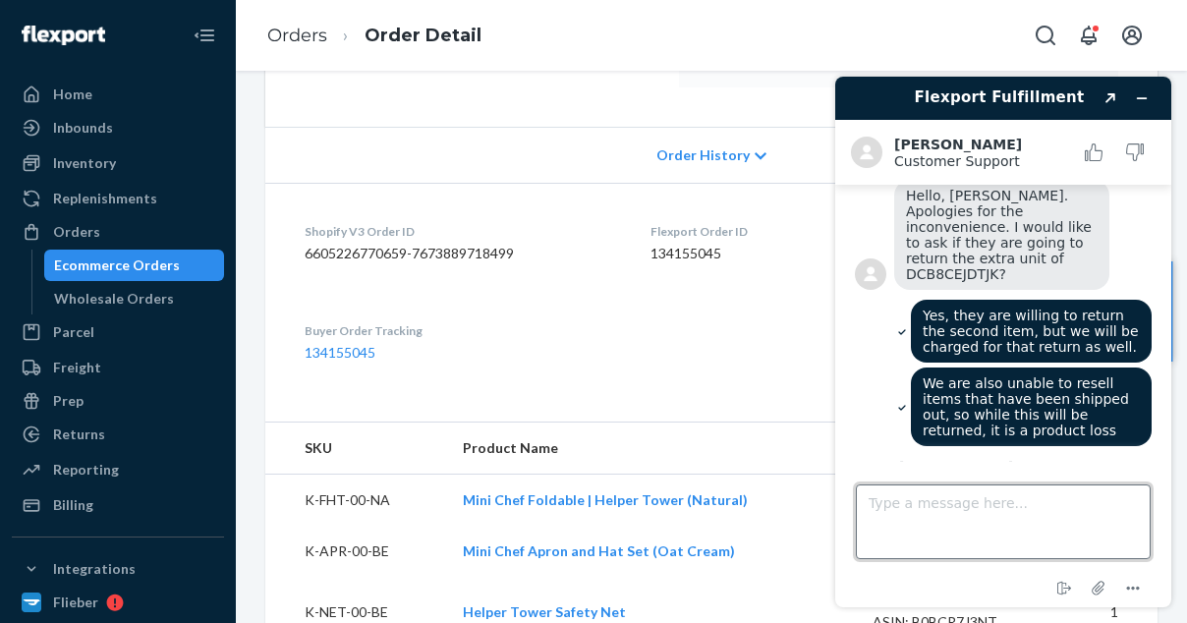
scroll to position [801, 0]
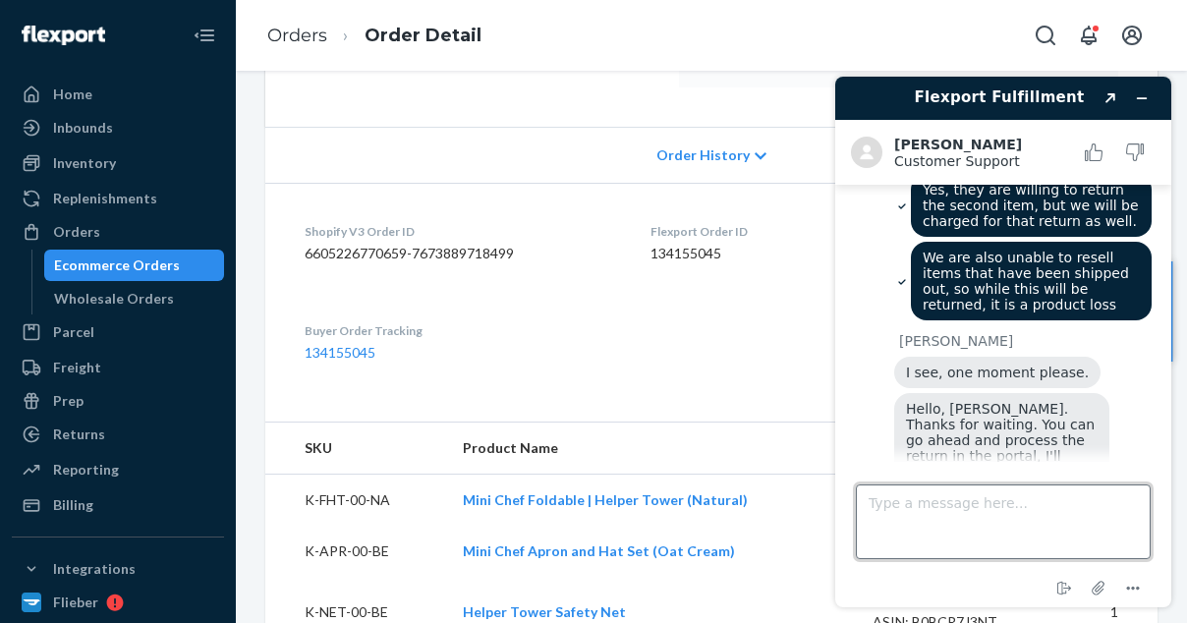
click at [1077, 530] on textarea "Type a message here..." at bounding box center [1003, 522] width 295 height 75
type textarea "Yes! Thank you"
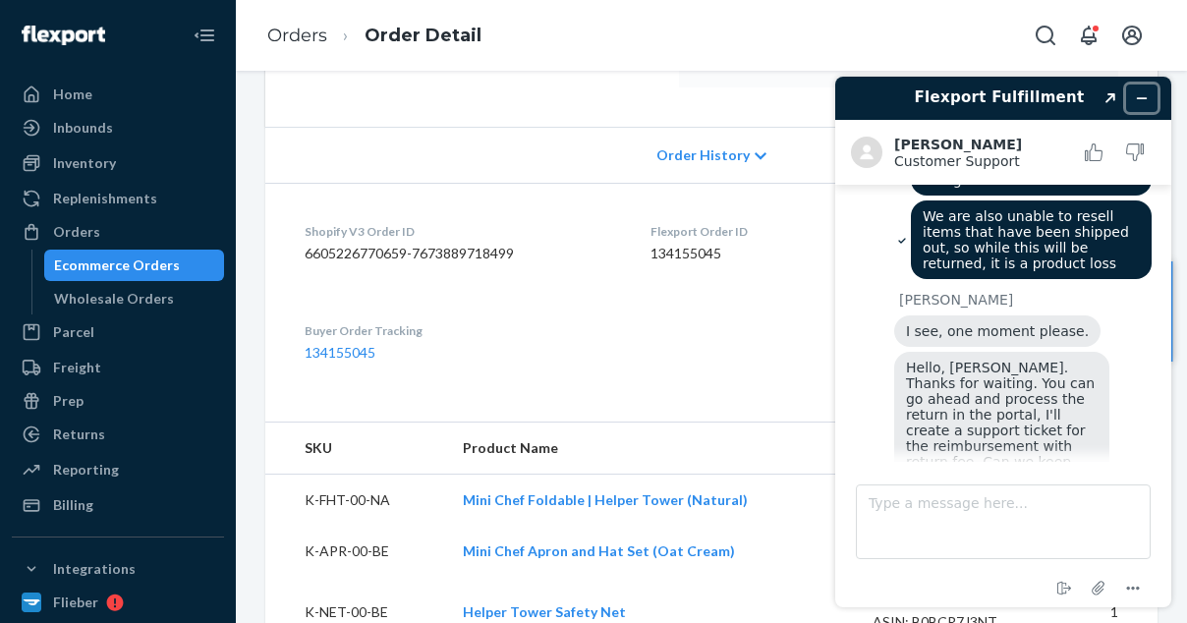
click at [1144, 101] on icon "Minimize widget" at bounding box center [1142, 98] width 14 height 14
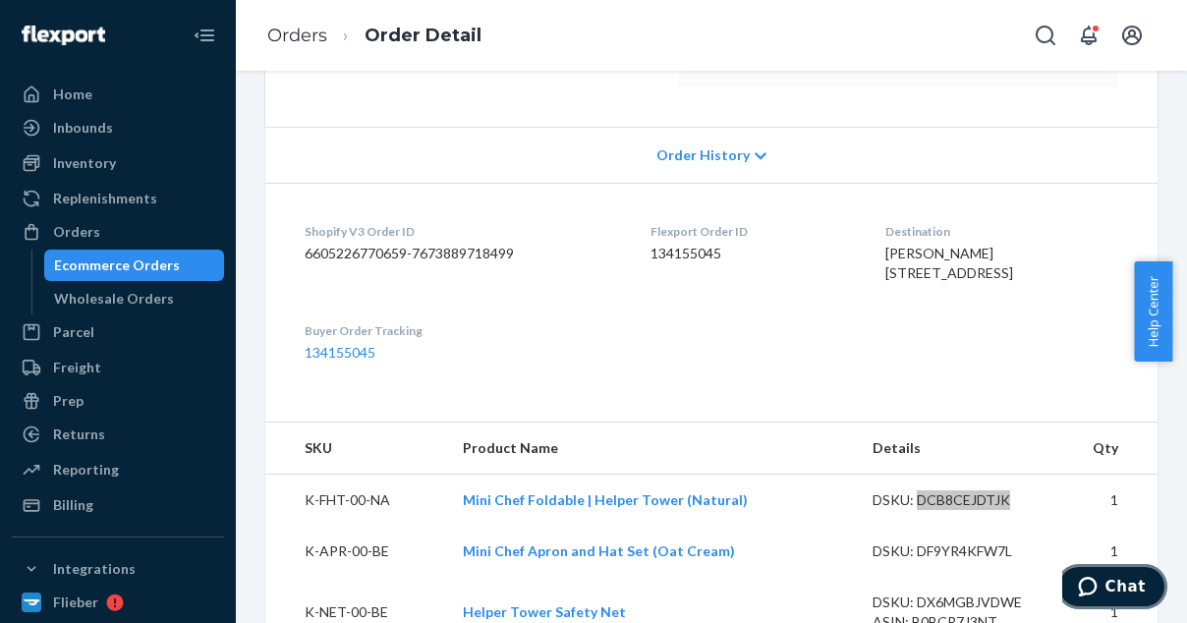
scroll to position [0, 0]
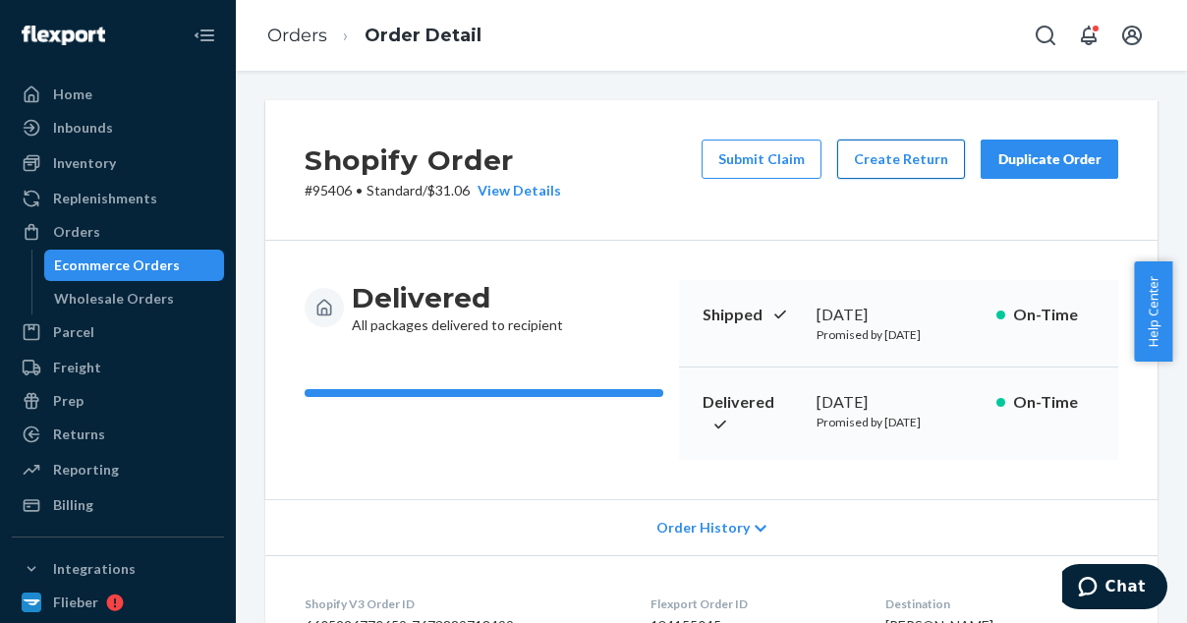
click at [864, 160] on button "Create Return" at bounding box center [901, 159] width 128 height 39
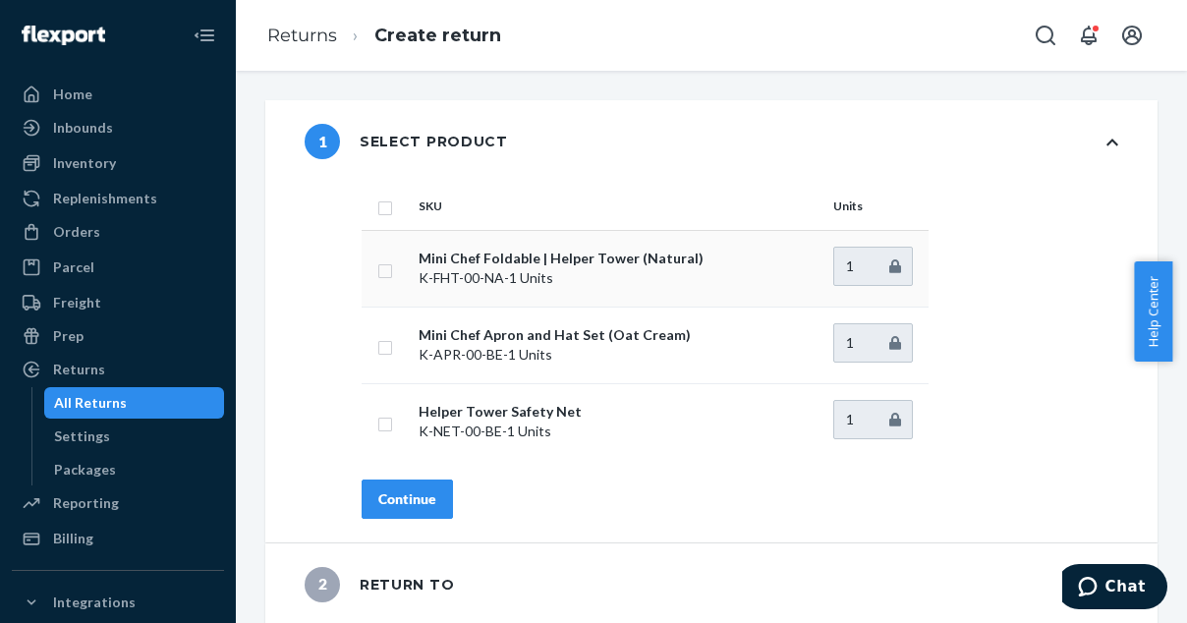
click at [387, 270] on input "checkbox" at bounding box center [385, 269] width 16 height 21
checkbox input "true"
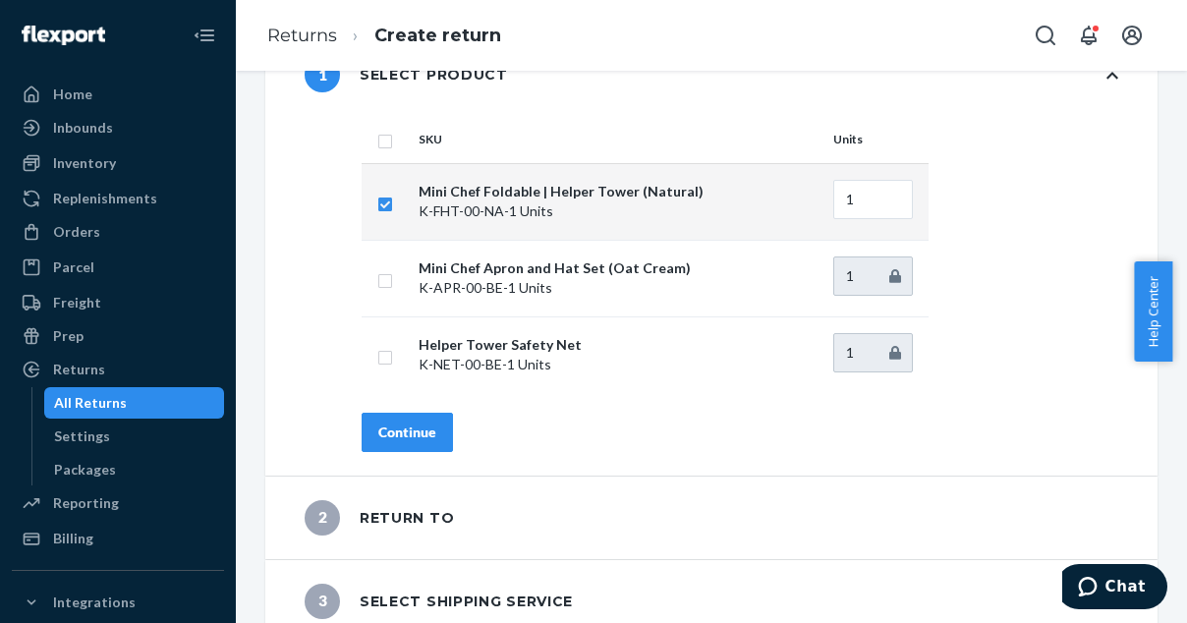
scroll to position [68, 0]
click at [421, 430] on div "Continue" at bounding box center [407, 432] width 58 height 20
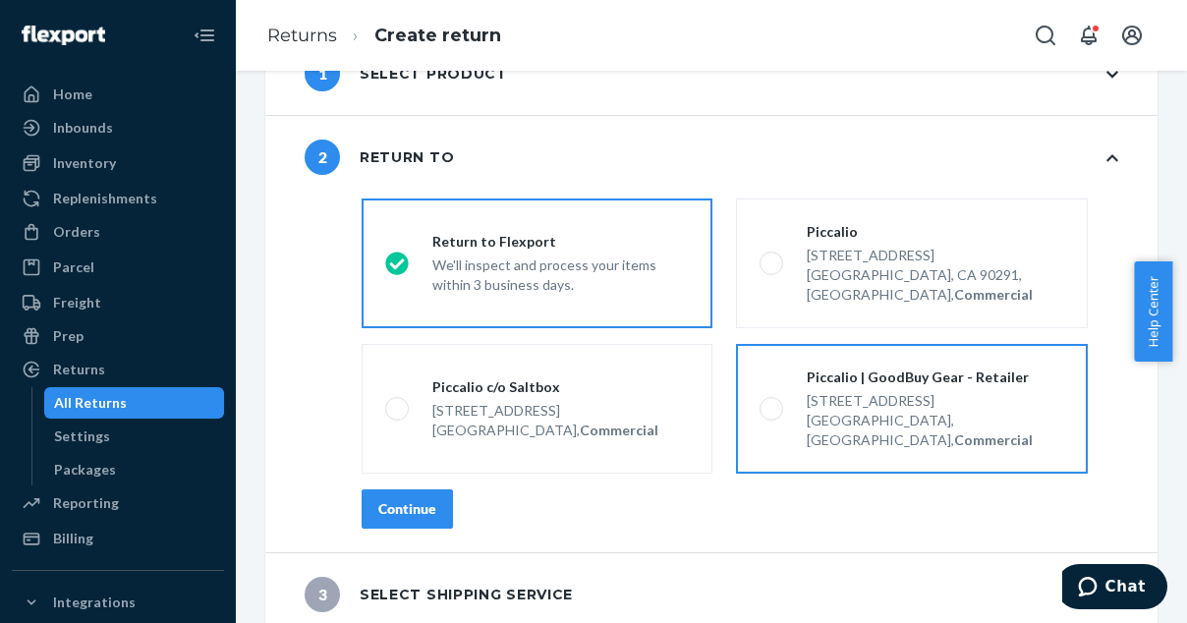
click at [783, 416] on div "Piccalio | GoodBuy Gear - Retailer [STREET_ADDRESS], Commercial" at bounding box center [923, 409] width 280 height 83
click at [773, 416] on input "Piccalio | GoodBuy Gear - Retailer [STREET_ADDRESS], Commercial" at bounding box center [766, 409] width 13 height 13
radio input "true"
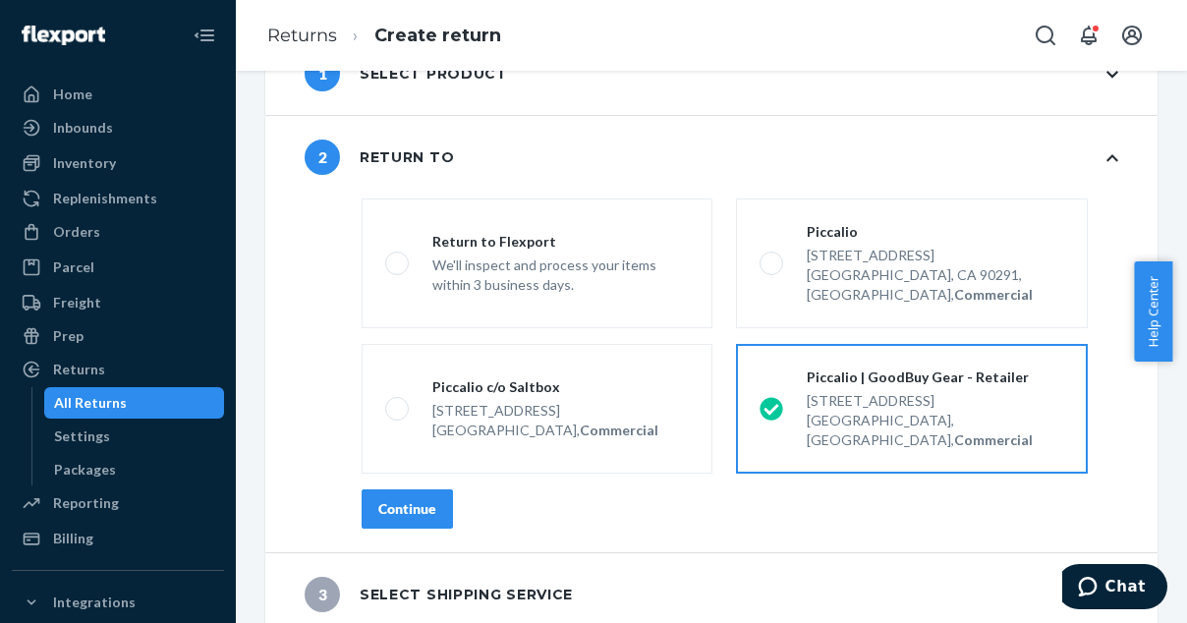
click at [407, 499] on div "Continue" at bounding box center [407, 509] width 58 height 20
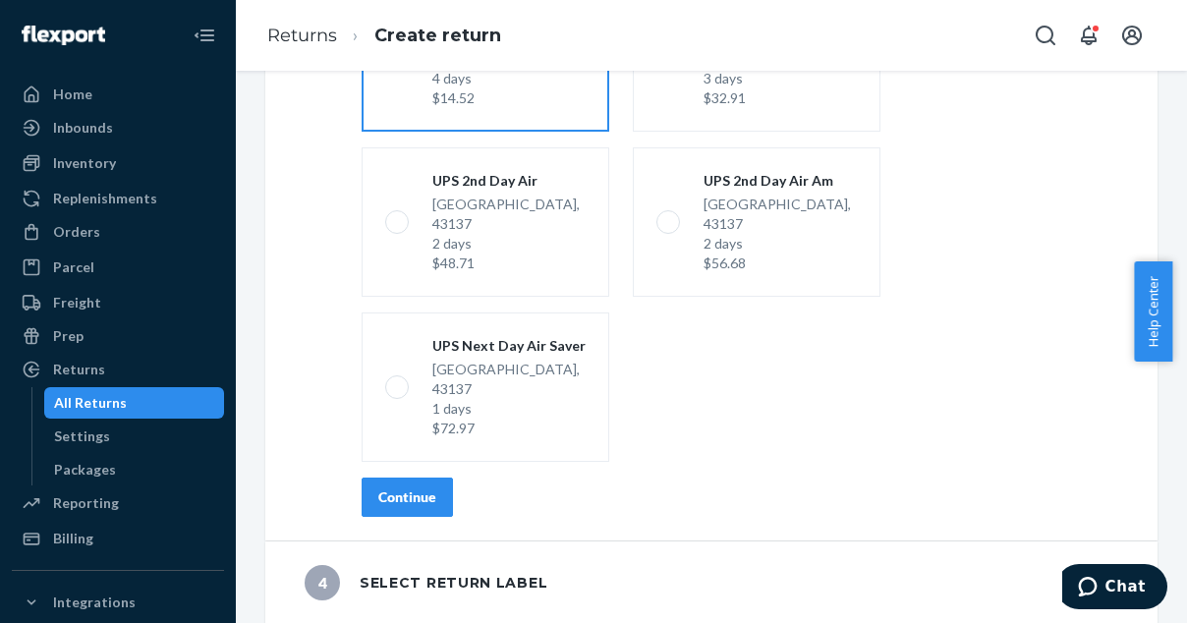
click at [407, 498] on div "Continue" at bounding box center [407, 498] width 58 height 20
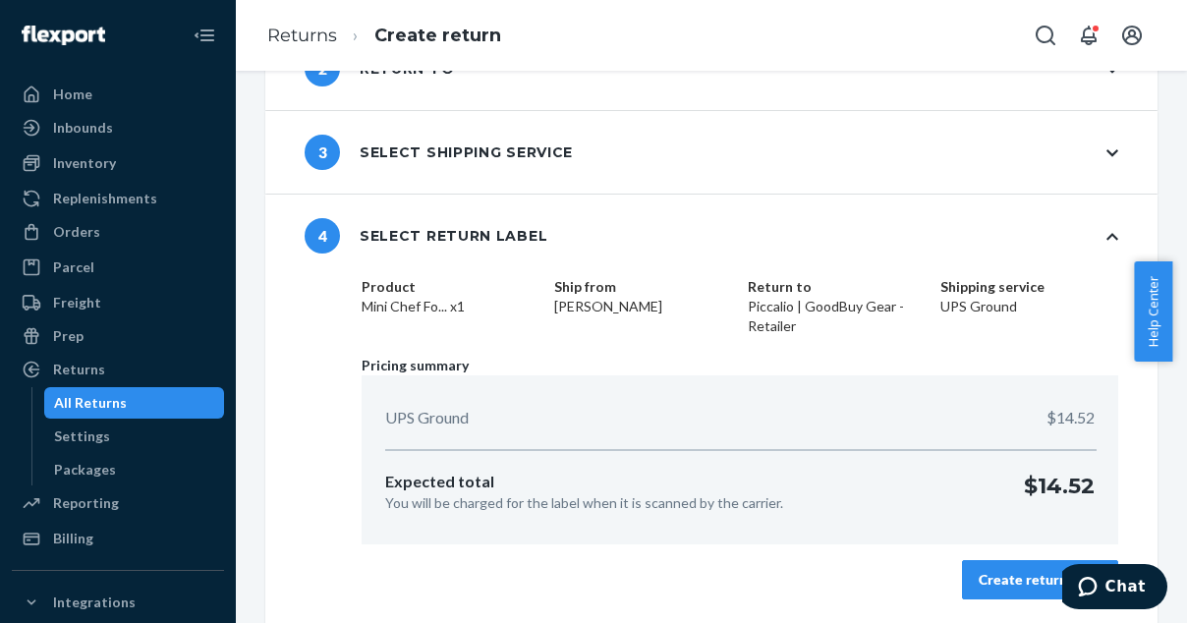
scroll to position [155, 0]
click at [1017, 588] on div "Create return label" at bounding box center [1040, 581] width 123 height 20
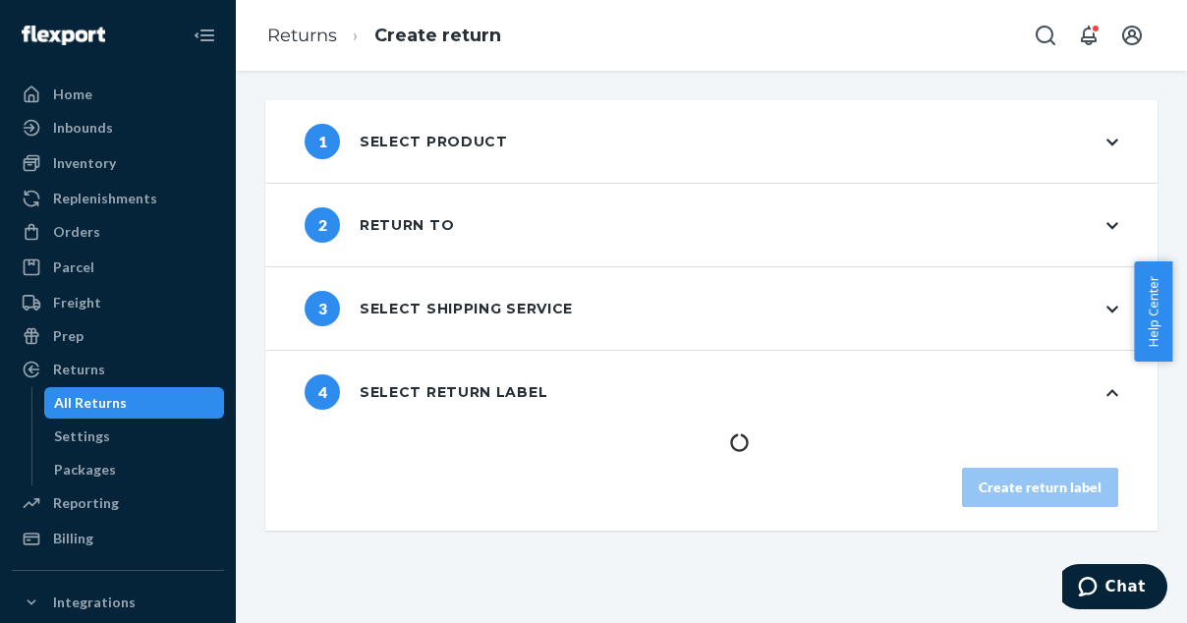
scroll to position [0, 0]
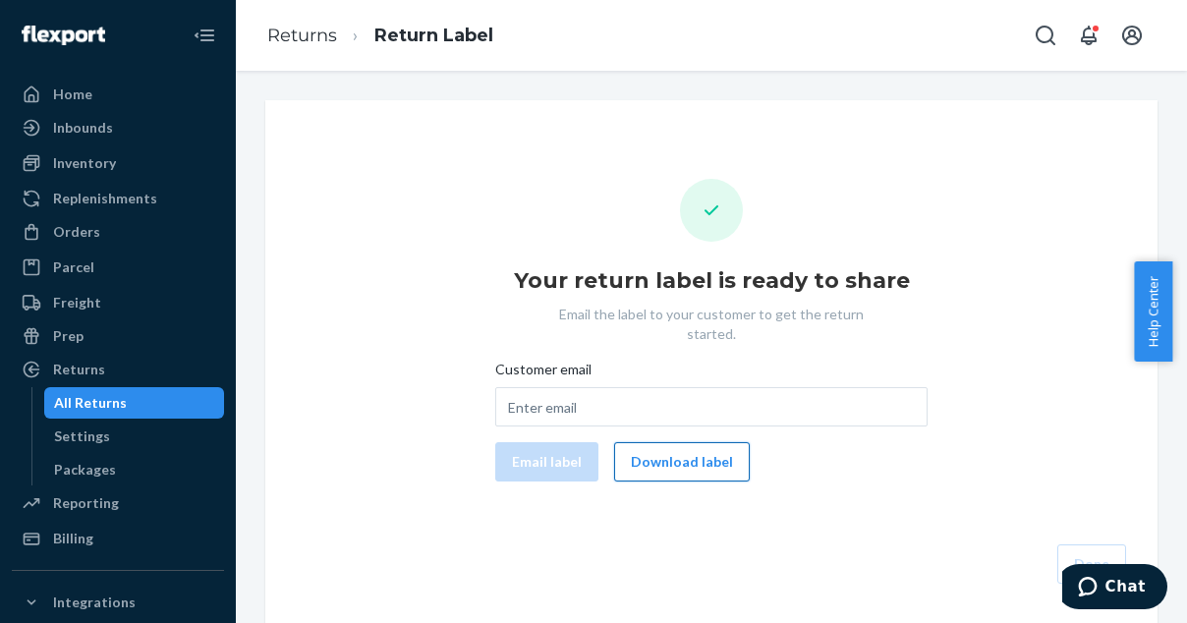
click at [667, 442] on button "Download label" at bounding box center [682, 461] width 136 height 39
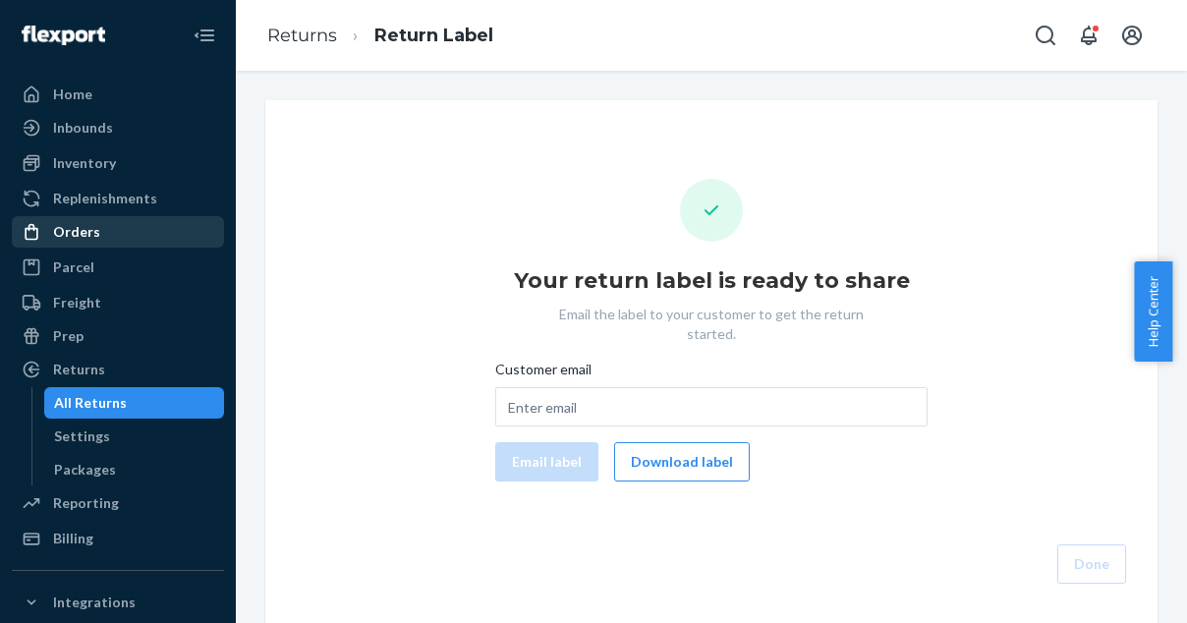
click at [62, 233] on div "Orders" at bounding box center [76, 232] width 47 height 20
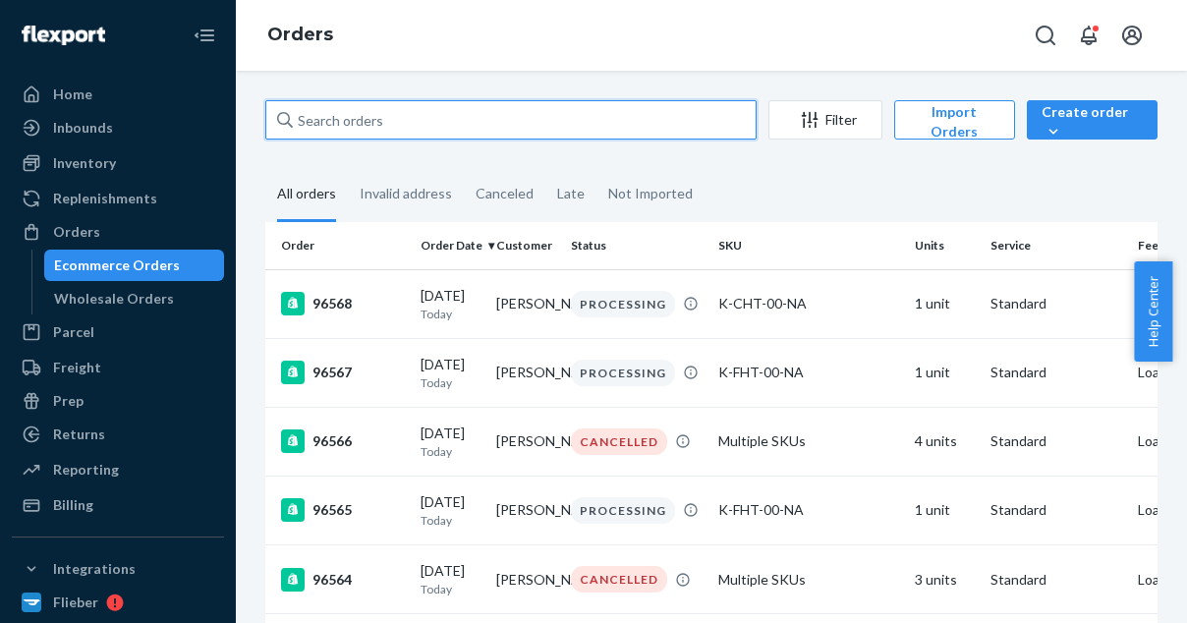
click at [358, 119] on input "text" at bounding box center [510, 119] width 491 height 39
paste input "129552768"
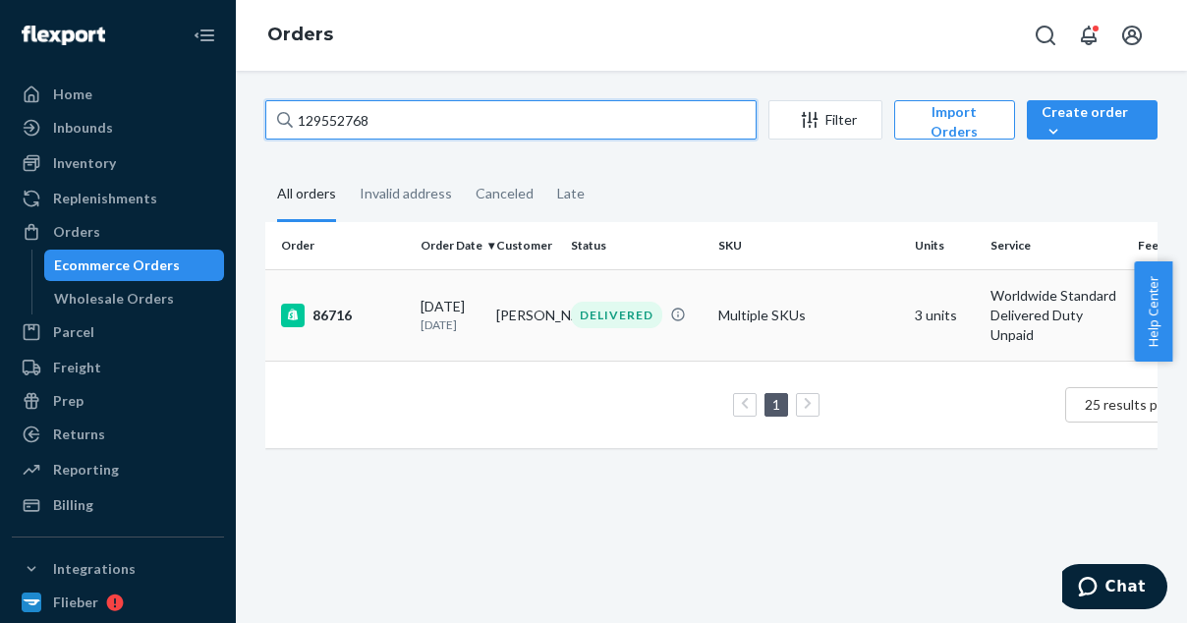
type input "129552768"
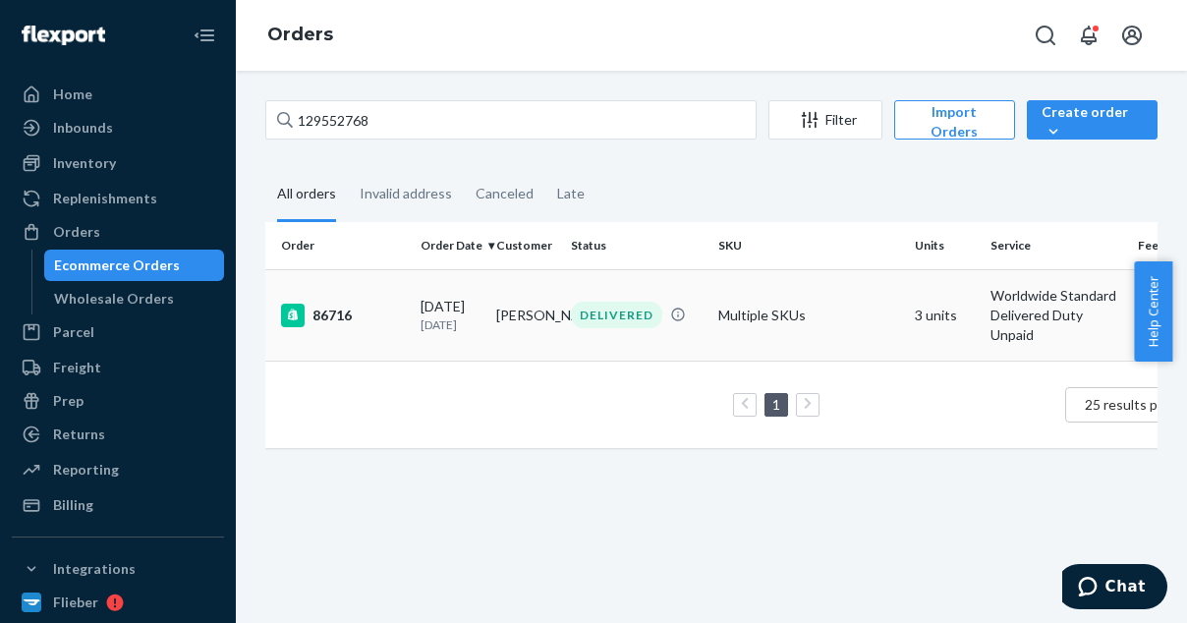
click at [354, 316] on div "86716" at bounding box center [343, 316] width 124 height 24
